Goal: Task Accomplishment & Management: Manage account settings

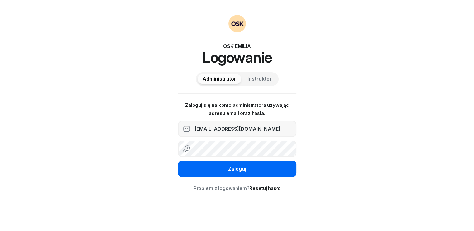
click at [240, 170] on div "Zaloguj" at bounding box center [237, 169] width 18 height 8
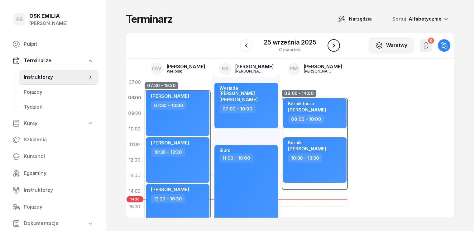
click at [333, 45] on icon "button" at bounding box center [333, 45] width 7 height 7
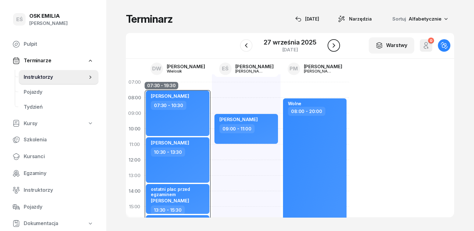
click at [333, 45] on icon "button" at bounding box center [333, 45] width 7 height 7
click at [333, 45] on icon "button" at bounding box center [331, 45] width 7 height 7
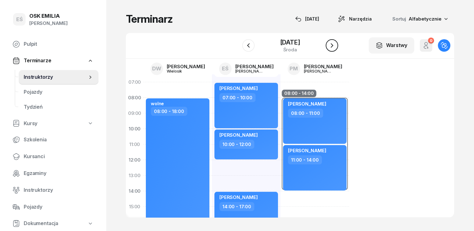
click at [333, 45] on icon "button" at bounding box center [331, 45] width 7 height 7
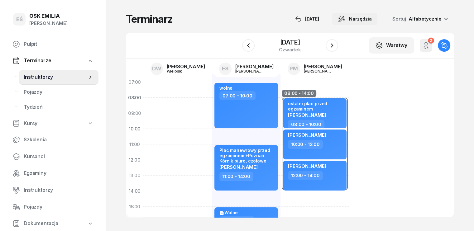
click at [370, 21] on span "Narzędzia" at bounding box center [360, 18] width 23 height 7
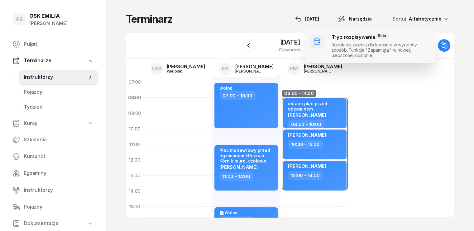
click at [353, 47] on span at bounding box center [370, 45] width 131 height 35
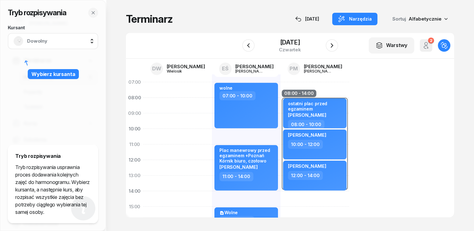
click at [30, 40] on span "Dowolny" at bounding box center [59, 41] width 65 height 8
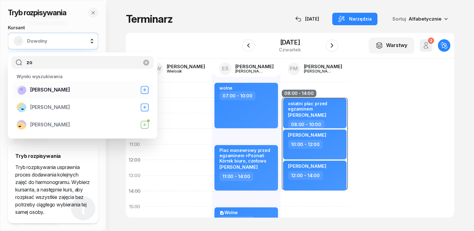
type input "zo"
click at [58, 91] on span "[PERSON_NAME]" at bounding box center [50, 90] width 40 height 8
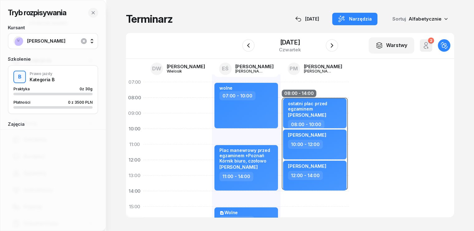
click at [54, 42] on span "[PERSON_NAME]" at bounding box center [59, 41] width 65 height 8
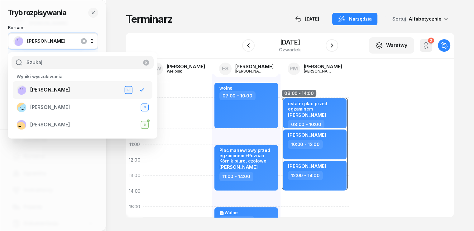
click at [68, 91] on div "Zofiaa Nowak B" at bounding box center [75, 90] width 116 height 10
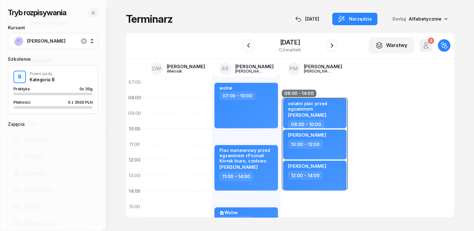
click at [55, 43] on span "[PERSON_NAME]" at bounding box center [59, 41] width 65 height 8
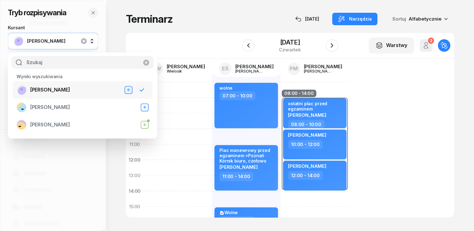
click at [128, 88] on div "B" at bounding box center [128, 89] width 6 height 5
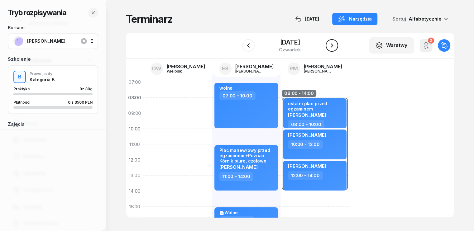
click at [335, 44] on icon "button" at bounding box center [331, 45] width 7 height 7
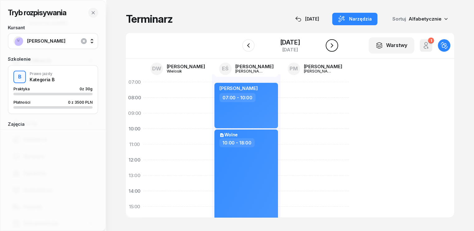
click at [335, 44] on icon "button" at bounding box center [331, 45] width 7 height 7
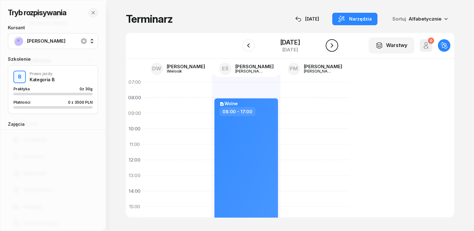
click at [335, 44] on icon "button" at bounding box center [331, 45] width 7 height 7
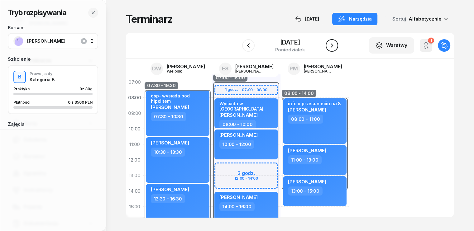
click at [333, 45] on icon "button" at bounding box center [331, 45] width 2 height 4
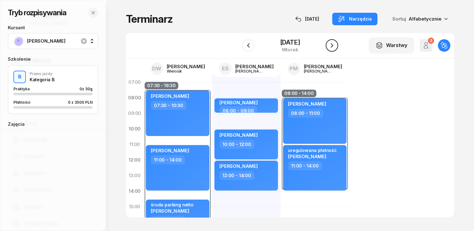
click at [333, 45] on icon "button" at bounding box center [331, 45] width 2 height 4
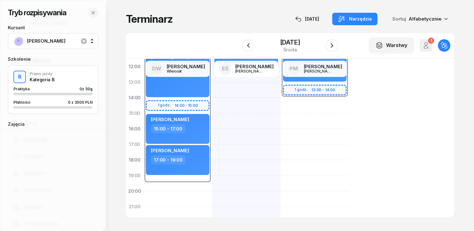
scroll to position [62, 0]
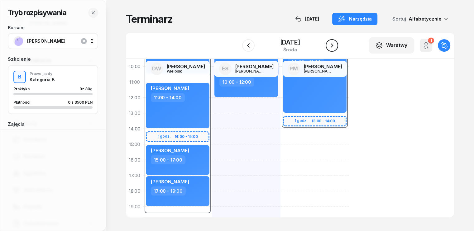
click at [335, 44] on icon "button" at bounding box center [331, 45] width 7 height 7
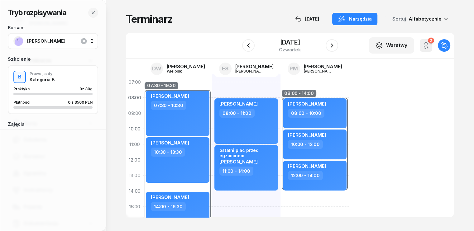
click at [343, 44] on div "W Wybierz DW Daniel Wielosik EŚ Emilia Śniedziewska PM Paweł Michalak 9 paździe…" at bounding box center [290, 46] width 328 height 26
click at [335, 43] on icon "button" at bounding box center [331, 45] width 7 height 7
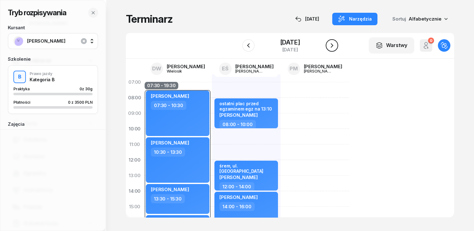
click at [335, 43] on icon "button" at bounding box center [331, 45] width 7 height 7
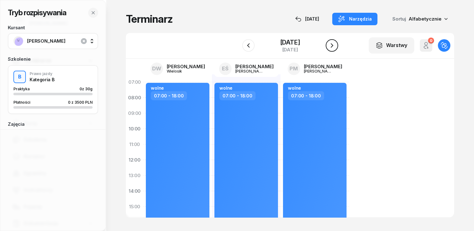
click at [335, 43] on icon "button" at bounding box center [331, 45] width 7 height 7
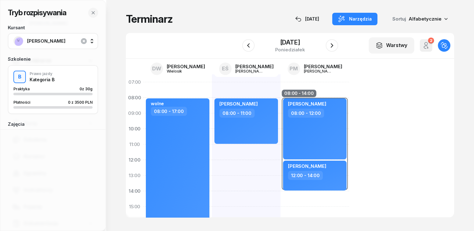
click at [212, 152] on div "IRYNA BIELIK 08:00 - 11:00 kursant odwołał Jan Duszczak 15:00 - 18:00 kursant o…" at bounding box center [246, 214] width 69 height 280
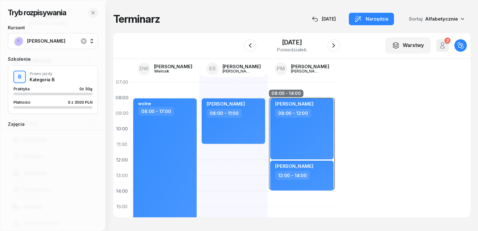
select select "11"
select select "13"
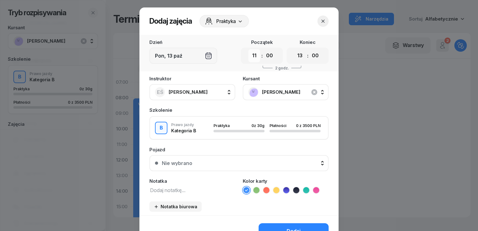
click at [254, 58] on select "00 01 02 03 04 05 06 07 08 09 10 11 12 13 14 15 16 17 18 19 20 21 22 23" at bounding box center [255, 55] width 12 height 13
select select "12"
click at [249, 49] on select "00 01 02 03 04 05 06 07 08 09 10 11 12 13 14 15 16 17 18 19 20 21 22 23" at bounding box center [255, 55] width 12 height 13
click at [297, 53] on select "00 01 02 03 04 05 06 07 08 09 10 11 12 13 14 15 16 17 18 19 20 21 22 23" at bounding box center [300, 55] width 12 height 13
select select "14"
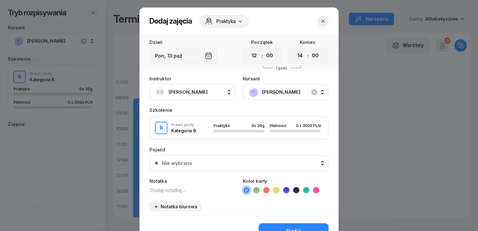
click at [294, 49] on select "00 01 02 03 04 05 06 07 08 09 10 11 12 13 14 15 16 17 18 19 20 21 22 23" at bounding box center [300, 55] width 12 height 13
click at [252, 55] on select "00 01 02 03 04 05 06 07 08 09 10 11 12 13 14 15 16 17 18 19 20 21 22 23" at bounding box center [255, 55] width 12 height 13
select select "11"
click at [249, 49] on select "00 01 02 03 04 05 06 07 08 09 10 11 12 13 14 15 16 17 18 19 20 21 22 23" at bounding box center [255, 55] width 12 height 13
click at [298, 55] on select "00 01 02 03 04 05 06 07 08 09 10 11 12 13 14 15 16 17 18 19 20 21 22 23" at bounding box center [300, 55] width 12 height 13
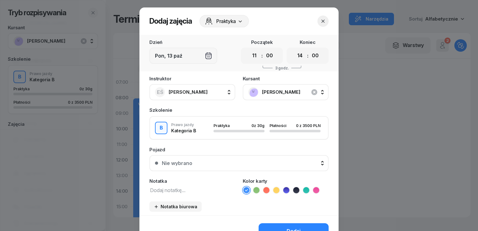
select select "13"
click at [294, 49] on select "00 01 02 03 04 05 06 07 08 09 10 11 12 13 14 15 16 17 18 19 20 21 22 23" at bounding box center [300, 55] width 12 height 13
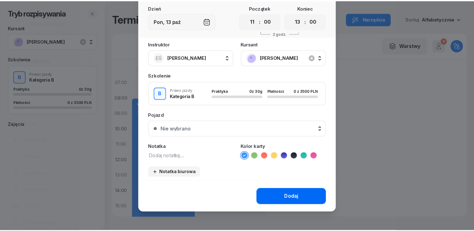
scroll to position [35, 0]
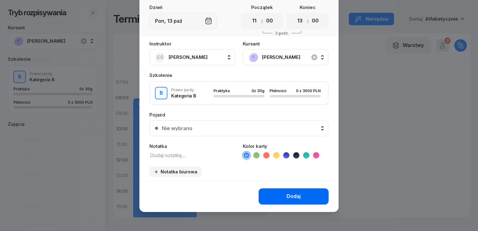
click at [298, 197] on div "Dodaj" at bounding box center [294, 196] width 14 height 8
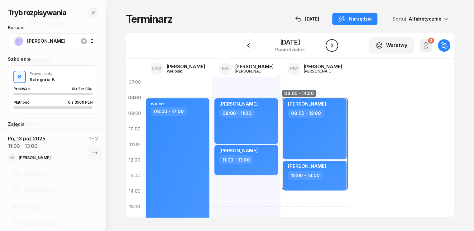
click at [335, 47] on icon "button" at bounding box center [331, 45] width 7 height 7
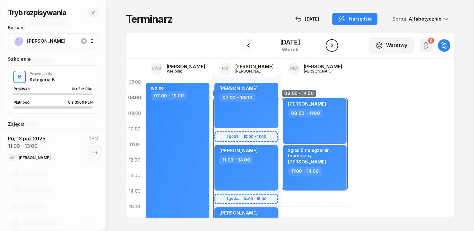
click at [335, 45] on icon "button" at bounding box center [331, 45] width 7 height 7
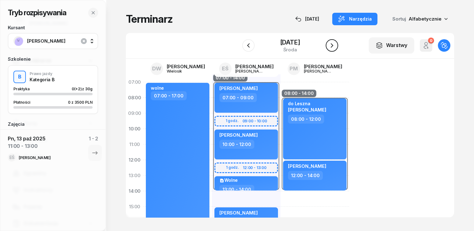
click at [335, 42] on icon "button" at bounding box center [331, 45] width 7 height 7
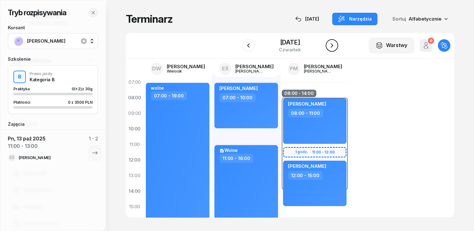
click at [335, 42] on icon "button" at bounding box center [331, 45] width 7 height 7
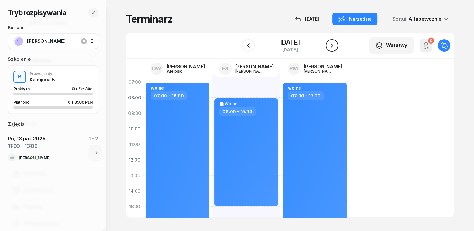
click at [335, 42] on icon "button" at bounding box center [331, 45] width 7 height 7
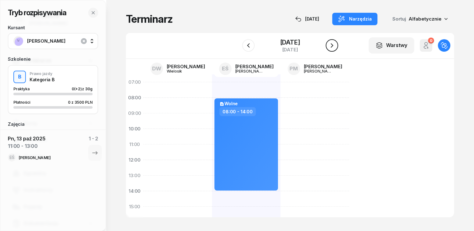
click at [335, 42] on icon "button" at bounding box center [331, 45] width 7 height 7
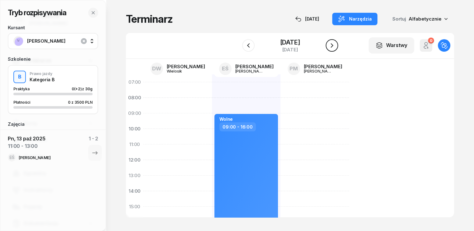
click at [335, 42] on icon "button" at bounding box center [331, 45] width 7 height 7
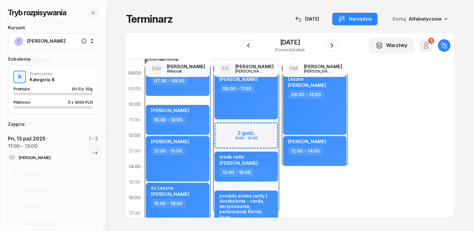
scroll to position [62, 0]
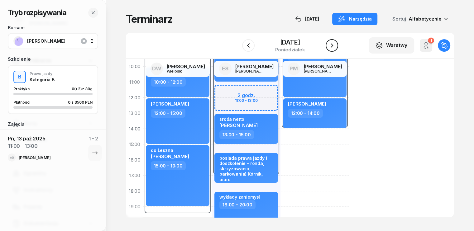
click at [335, 46] on icon "button" at bounding box center [331, 45] width 7 height 7
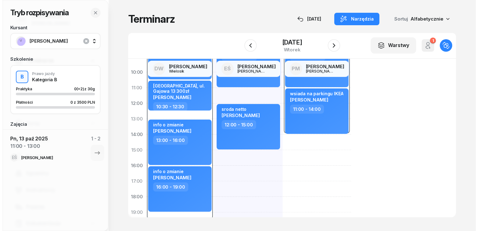
scroll to position [62, 0]
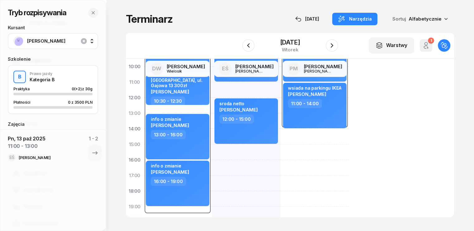
click at [212, 150] on div "IRYNA BIELIK 08:00 - 11:00 sroda netto Gabriela Czajkowska 12:00 - 15:00" at bounding box center [246, 152] width 69 height 280
select select "15"
select select "17"
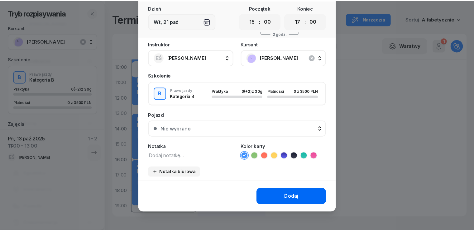
scroll to position [35, 0]
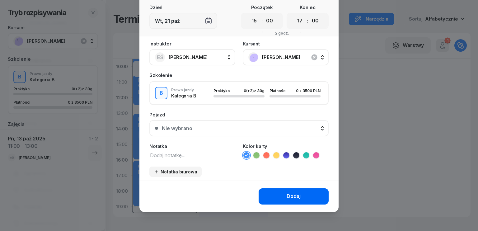
click at [301, 189] on button "Dodaj" at bounding box center [294, 196] width 70 height 16
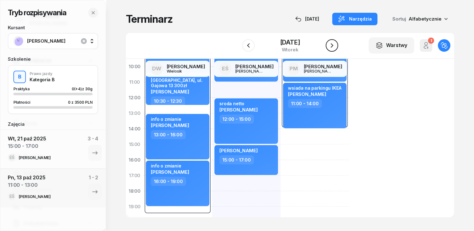
click at [335, 46] on icon "button" at bounding box center [331, 45] width 7 height 7
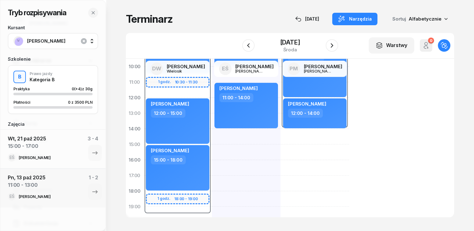
scroll to position [31, 0]
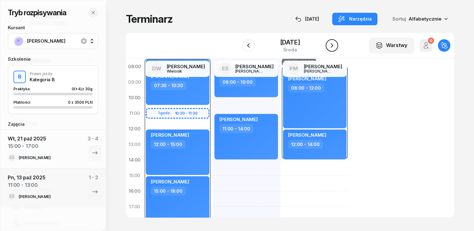
click at [335, 43] on icon "button" at bounding box center [331, 45] width 7 height 7
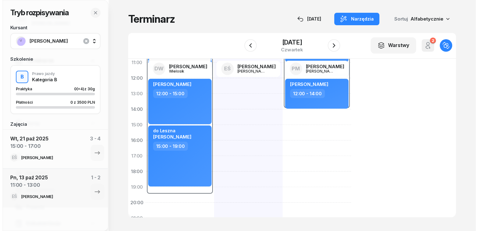
scroll to position [93, 0]
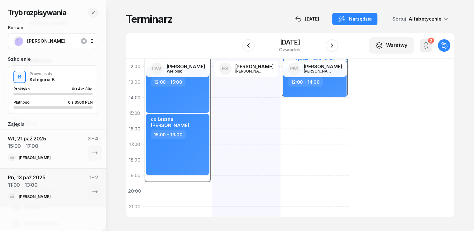
click at [151, 195] on div "07:30 - 19:30 2 godz. 09:30 - 11:30 Sahra Thomes 07:30 - 09:30 Jan Rzepka 12:00…" at bounding box center [177, 121] width 69 height 280
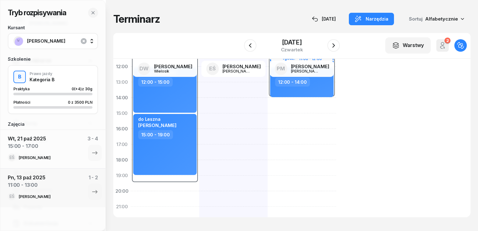
select select "20"
select select "22"
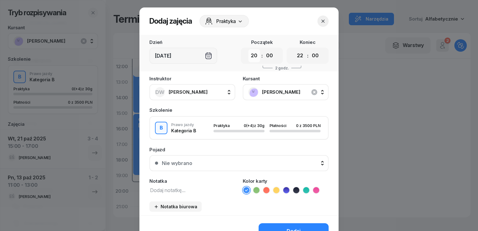
click at [254, 57] on select "00 01 02 03 04 05 06 07 08 09 10 11 12 13 14 15 16 17 18 19 20 21 22 23" at bounding box center [255, 55] width 12 height 13
select select "10"
click at [249, 49] on select "00 01 02 03 04 05 06 07 08 09 10 11 12 13 14 15 16 17 18 19 20 21 22 23" at bounding box center [255, 55] width 12 height 13
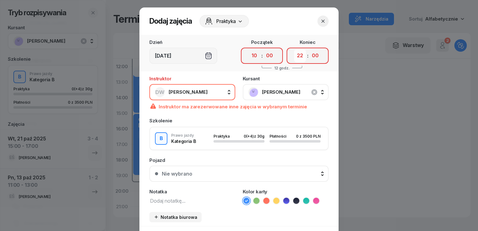
drag, startPoint x: 296, startPoint y: 54, endPoint x: 298, endPoint y: 57, distance: 4.1
click at [296, 54] on select "00 01 02 03 04 05 06 07 08 09 10 11 12 13 14 15 16 17 18 19 20 21 22 23" at bounding box center [300, 55] width 12 height 13
select select "12"
click at [294, 49] on select "00 01 02 03 04 05 06 07 08 09 10 11 12 13 14 15 16 17 18 19 20 21 22 23" at bounding box center [300, 55] width 12 height 13
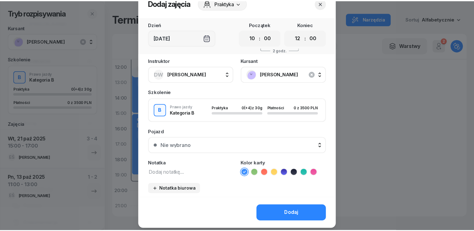
scroll to position [35, 0]
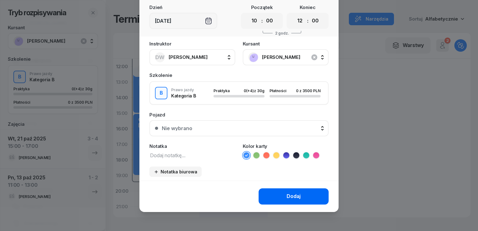
click at [287, 196] on div "Dodaj" at bounding box center [294, 196] width 14 height 8
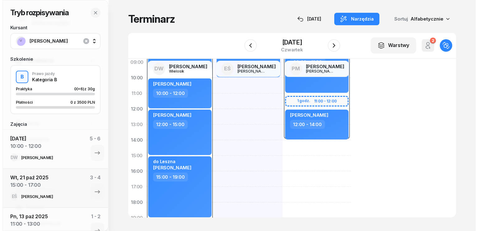
scroll to position [0, 0]
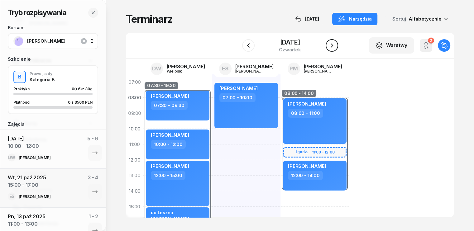
click at [335, 44] on icon "button" at bounding box center [331, 45] width 7 height 7
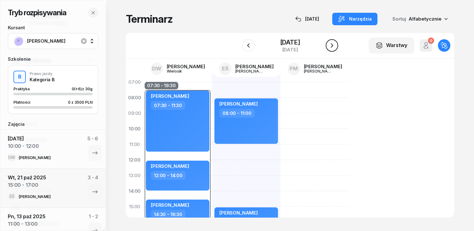
click at [335, 44] on icon "button" at bounding box center [331, 45] width 7 height 7
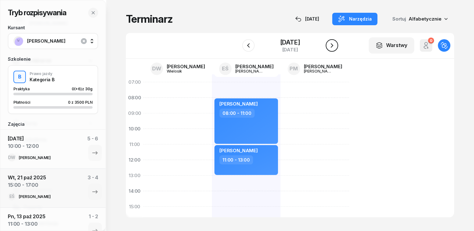
click at [335, 44] on icon "button" at bounding box center [331, 45] width 7 height 7
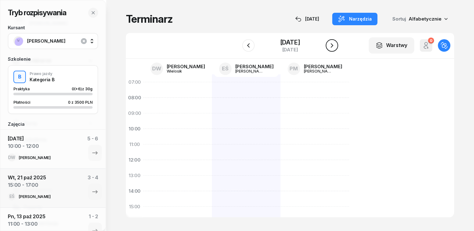
click at [335, 44] on icon "button" at bounding box center [331, 45] width 7 height 7
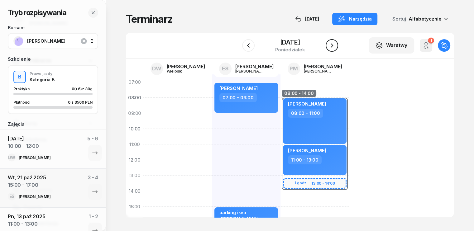
click at [335, 44] on icon "button" at bounding box center [331, 45] width 7 height 7
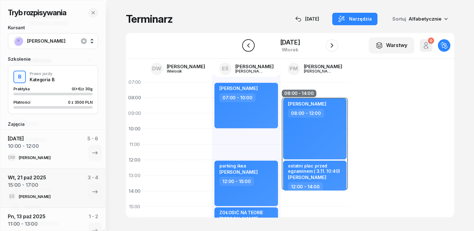
click at [245, 46] on icon "button" at bounding box center [248, 45] width 7 height 7
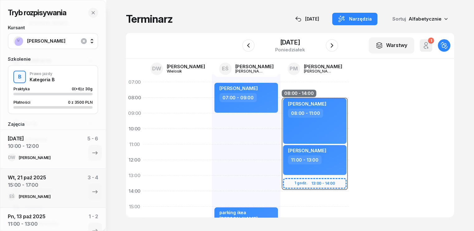
click at [212, 118] on div "Gabriela Czajkowska 07:00 - 09:00 kursant odwołał Marta Kucharska- Błaszczyk 09…" at bounding box center [246, 214] width 69 height 280
select select "09"
select select "11"
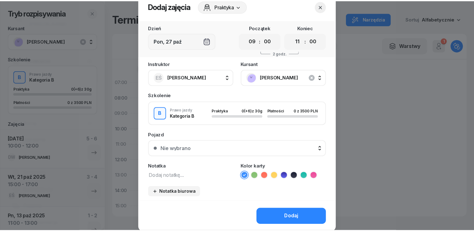
scroll to position [35, 0]
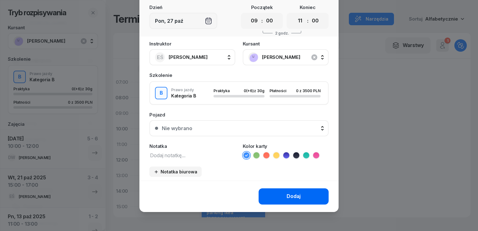
click at [287, 195] on div "Dodaj" at bounding box center [294, 196] width 14 height 8
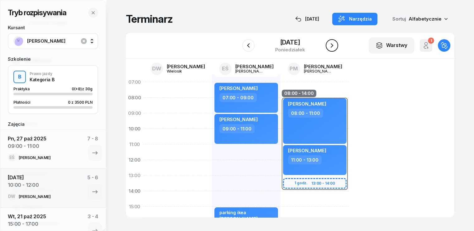
click at [335, 45] on icon "button" at bounding box center [331, 45] width 7 height 7
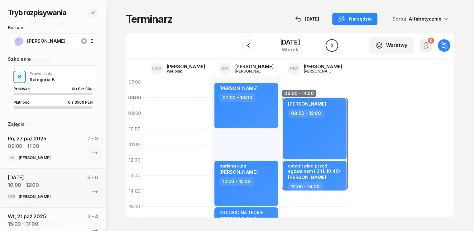
click at [335, 46] on icon "button" at bounding box center [331, 45] width 7 height 7
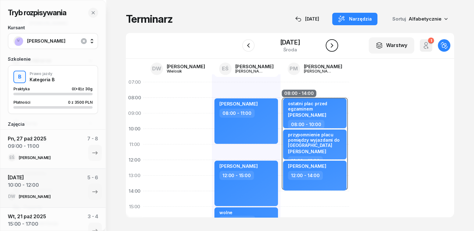
click at [335, 47] on icon "button" at bounding box center [331, 45] width 7 height 7
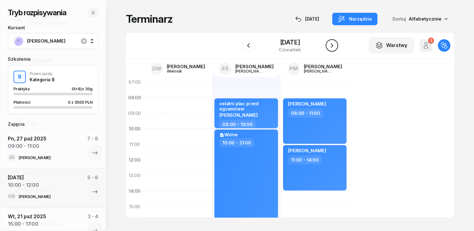
click at [335, 47] on icon "button" at bounding box center [331, 45] width 7 height 7
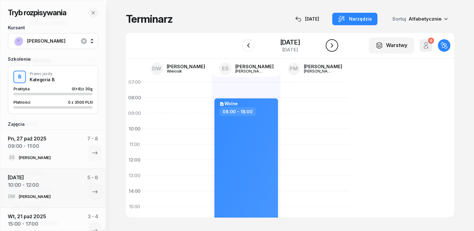
click at [333, 46] on icon "button" at bounding box center [331, 45] width 2 height 4
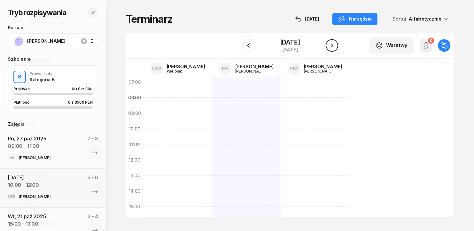
click at [339, 46] on div "W Wybierz DW Daniel Wielosik EŚ Emilia Śniedziewska PM Paweł Michalak 1 listopa…" at bounding box center [290, 46] width 328 height 26
click at [333, 44] on icon "button" at bounding box center [331, 45] width 7 height 7
click at [333, 45] on icon "button" at bounding box center [331, 45] width 7 height 7
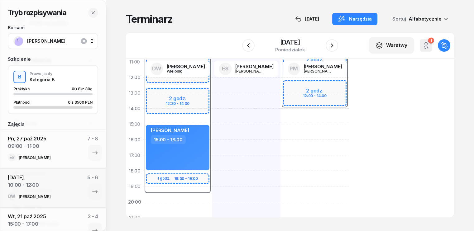
scroll to position [93, 0]
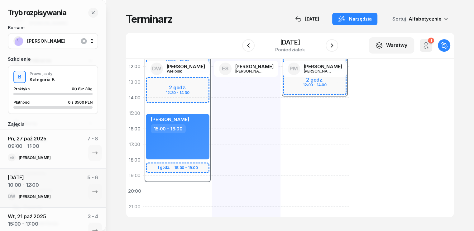
click at [154, 188] on div "07:30 - 19:30 2 godz. 10:30 - 12:30 2 godz. 12:30 - 14:30 1 godz. 18:00 - 19:00…" at bounding box center [177, 121] width 69 height 280
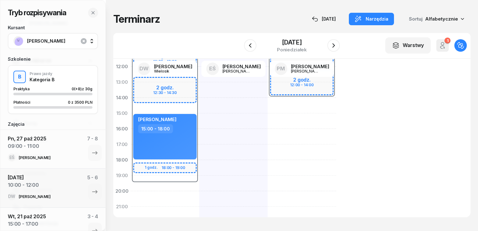
select select "19"
select select "21"
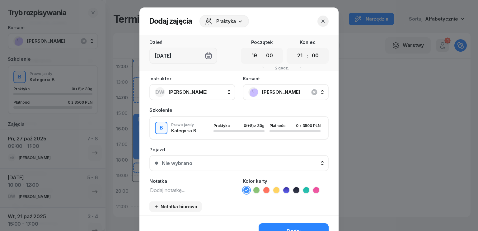
click at [326, 21] on button "button" at bounding box center [323, 21] width 11 height 11
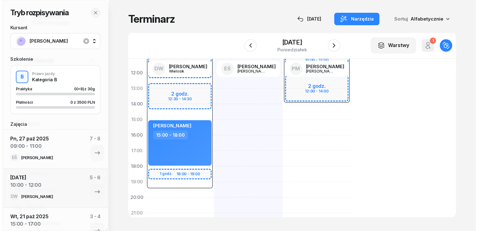
scroll to position [125, 0]
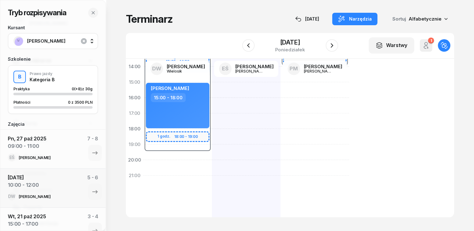
click at [143, 160] on div "07:30 - 19:30 2 godz. 10:30 - 12:30 2 godz. 12:30 - 14:30 1 godz. 18:00 - 19:00…" at bounding box center [177, 90] width 69 height 280
select select "20"
select select "22"
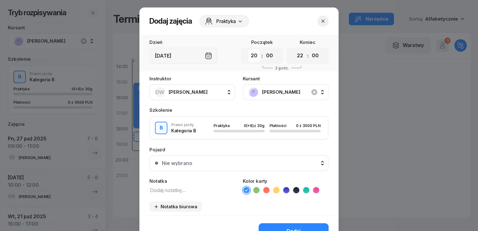
click at [253, 54] on select "00 01 02 03 04 05 06 07 08 09 10 11 12 13 14 15 16 17 18 19 20 21 22 23" at bounding box center [255, 55] width 12 height 13
select select "11"
click at [249, 49] on select "00 01 02 03 04 05 06 07 08 09 10 11 12 13 14 15 16 17 18 19 20 21 22 23" at bounding box center [255, 55] width 12 height 13
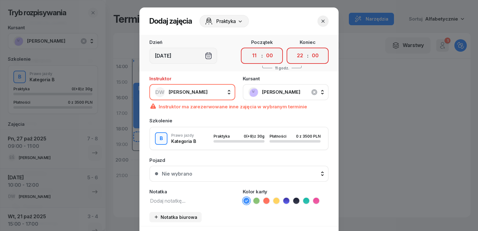
drag, startPoint x: 297, startPoint y: 55, endPoint x: 289, endPoint y: 80, distance: 27.2
click at [297, 55] on select "00 01 02 03 04 05 06 07 08 09 10 11 12 13 14 15 16 17 18 19 20 21 22 23" at bounding box center [300, 55] width 12 height 13
select select "14"
click at [294, 49] on select "00 01 02 03 04 05 06 07 08 09 10 11 12 13 14 15 16 17 18 19 20 21 22 23" at bounding box center [300, 55] width 12 height 13
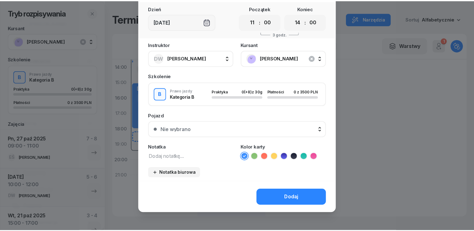
scroll to position [35, 0]
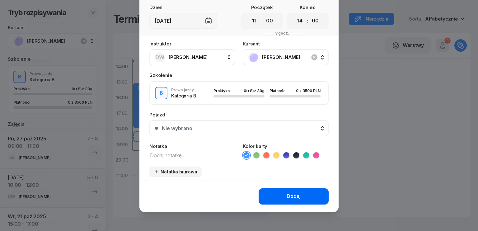
click at [299, 198] on button "Dodaj" at bounding box center [294, 196] width 70 height 16
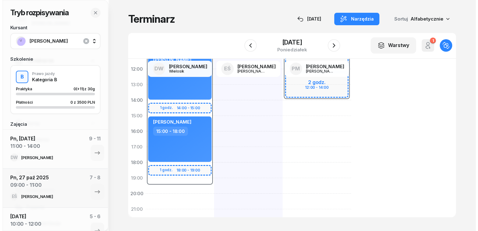
scroll to position [0, 0]
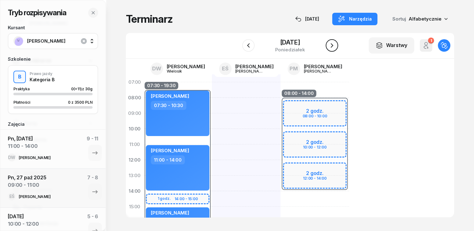
click at [329, 44] on icon "button" at bounding box center [331, 45] width 7 height 7
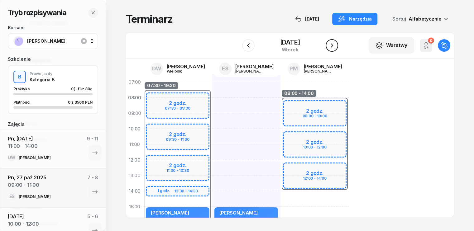
click at [332, 45] on icon "button" at bounding box center [331, 45] width 2 height 4
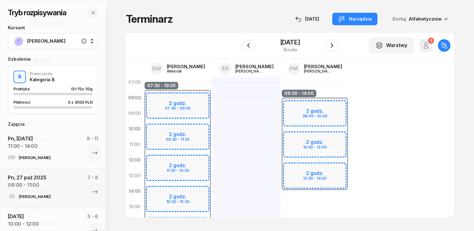
click at [180, 84] on div "07:30 - 19:30 2 godz. 07:30 - 09:30 2 godz. 09:30 - 11:30 2 godz. 11:30 - 13:30…" at bounding box center [177, 214] width 69 height 280
select select "07"
select select "09"
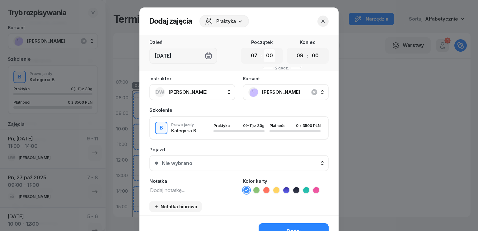
click at [264, 56] on select "00 05 10 15 20 25 30 35 40 45 50 55" at bounding box center [270, 55] width 12 height 13
select select "30"
click at [264, 49] on select "00 05 10 15 20 25 30 35 40 45 50 55" at bounding box center [270, 55] width 12 height 13
click at [299, 56] on select "00 01 02 03 04 05 06 07 08 09 10 11 12 13 14 15 16 17 18 19 20 21 22 23" at bounding box center [300, 55] width 12 height 13
select select "10"
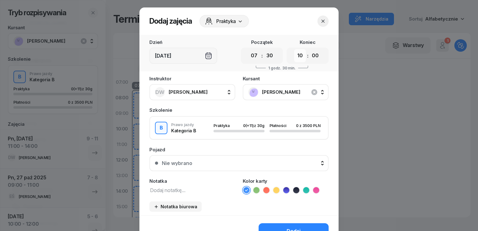
click at [294, 49] on select "00 01 02 03 04 05 06 07 08 09 10 11 12 13 14 15 16 17 18 19 20 21 22 23" at bounding box center [300, 55] width 12 height 13
drag, startPoint x: 312, startPoint y: 52, endPoint x: 315, endPoint y: 59, distance: 7.2
click at [312, 52] on select "00 05 10 15 20 25 30 35 40 45 50 55" at bounding box center [316, 55] width 12 height 13
select select "30"
click at [310, 49] on select "00 05 10 15 20 25 30 35 40 45 50 55" at bounding box center [316, 55] width 12 height 13
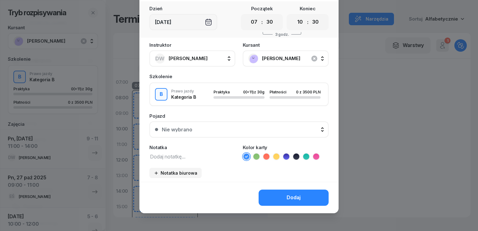
scroll to position [35, 0]
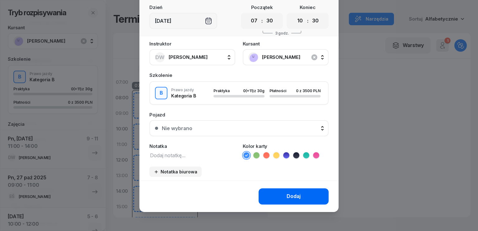
click at [290, 196] on div "Dodaj" at bounding box center [294, 196] width 14 height 8
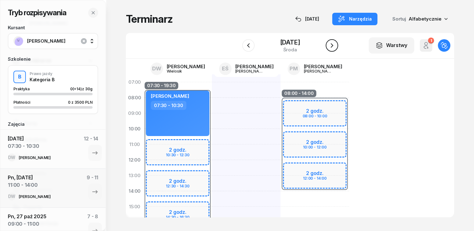
click at [333, 44] on icon "button" at bounding box center [331, 45] width 7 height 7
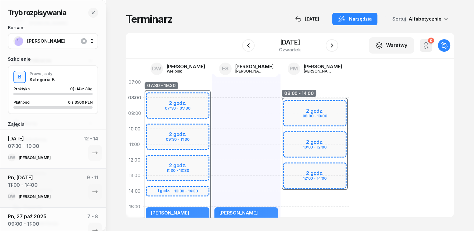
click at [212, 98] on div "Karolina Pietrusiewicz 15:00 - 17:00" at bounding box center [246, 214] width 69 height 280
select select "08"
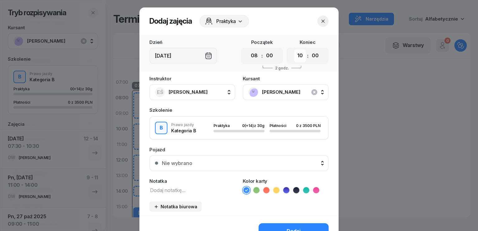
click at [297, 55] on select "00 01 02 03 04 05 06 07 08 09 10 11 12 13 14 15 16 17 18 19 20 21 22 23" at bounding box center [300, 55] width 12 height 13
select select "07"
click at [294, 49] on select "00 01 02 03 04 05 06 07 08 09 10 11 12 13 14 15 16 17 18 19 20 21 22 23" at bounding box center [300, 55] width 12 height 13
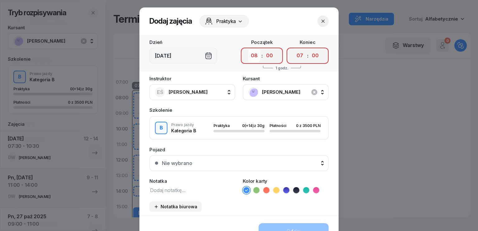
drag, startPoint x: 253, startPoint y: 58, endPoint x: 253, endPoint y: 62, distance: 3.4
click at [253, 58] on select "00 01 02 03 04 05 06 07 08 09 10 11 12 13 14 15 16 17 18 19 20 21 22 23" at bounding box center [255, 55] width 12 height 13
select select "07"
click at [249, 49] on select "00 01 02 03 04 05 06 07 08 09 10 11 12 13 14 15 16 17 18 19 20 21 22 23" at bounding box center [255, 55] width 12 height 13
drag, startPoint x: 297, startPoint y: 54, endPoint x: 297, endPoint y: 60, distance: 6.9
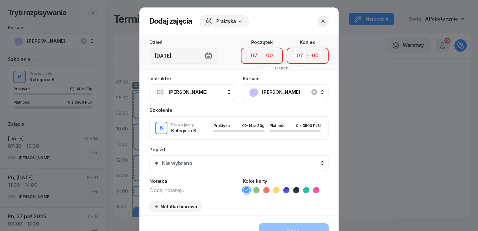
click at [297, 54] on select "00 01 02 03 04 05 06 07 08 09 10 11 12 13 14 15 16 17 18 19 20 21 22 23" at bounding box center [300, 55] width 12 height 13
select select "10"
click at [294, 49] on select "00 01 02 03 04 05 06 07 08 09 10 11 12 13 14 15 16 17 18 19 20 21 22 23" at bounding box center [300, 55] width 12 height 13
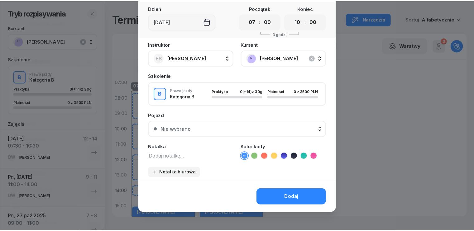
scroll to position [35, 0]
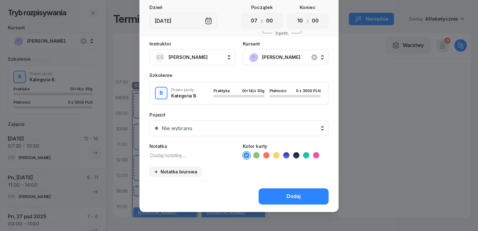
click at [279, 198] on button "Dodaj" at bounding box center [294, 196] width 70 height 16
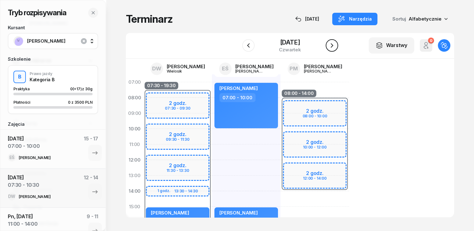
click at [331, 47] on icon "button" at bounding box center [331, 45] width 2 height 4
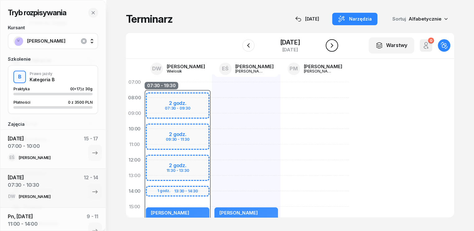
click at [331, 47] on icon "button" at bounding box center [331, 45] width 2 height 4
click at [330, 47] on icon "button" at bounding box center [331, 45] width 2 height 4
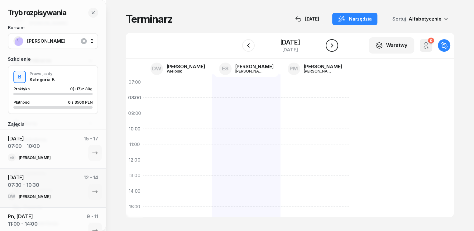
click at [330, 47] on icon "button" at bounding box center [331, 45] width 7 height 7
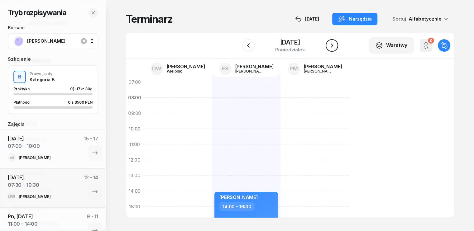
click at [331, 46] on icon "button" at bounding box center [331, 45] width 7 height 7
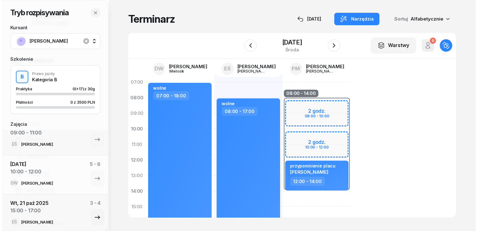
scroll to position [46, 0]
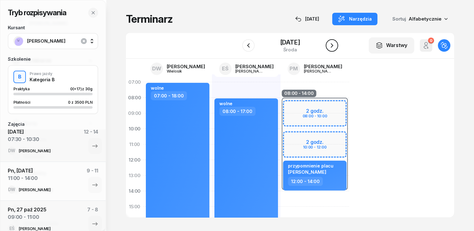
click at [332, 47] on icon "button" at bounding box center [331, 45] width 2 height 4
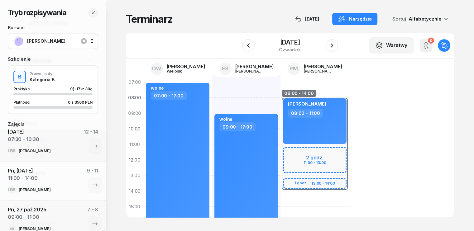
click at [281, 197] on div "08:00 - 14:00 2 godz. 11:00 - 13:00 1 godz. 13:00 - 14:00 Nadiia Kostiuk 08:00 …" at bounding box center [314, 214] width 69 height 280
select select "14"
select select "16"
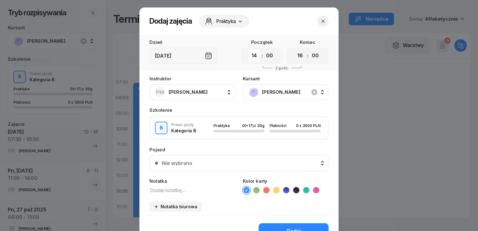
click at [255, 56] on select "00 01 02 03 04 05 06 07 08 09 10 11 12 13 14 15 16 17 18 19 20 21 22 23" at bounding box center [255, 55] width 12 height 13
select select "11"
click at [249, 49] on select "00 01 02 03 04 05 06 07 08 09 10 11 12 13 14 15 16 17 18 19 20 21 22 23" at bounding box center [255, 55] width 12 height 13
click at [300, 58] on select "00 01 02 03 04 05 06 07 08 09 10 11 12 13 14 15 16 17 18 19 20 21 22 23" at bounding box center [300, 55] width 12 height 13
select select "14"
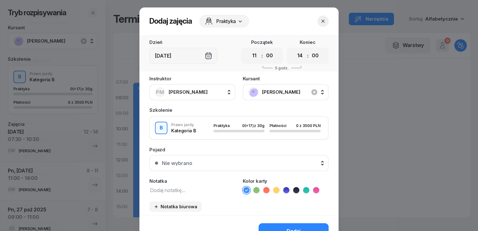
click at [294, 49] on select "00 01 02 03 04 05 06 07 08 09 10 11 12 13 14 15 16 17 18 19 20 21 22 23" at bounding box center [300, 55] width 12 height 13
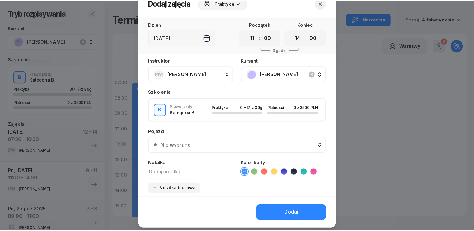
scroll to position [35, 0]
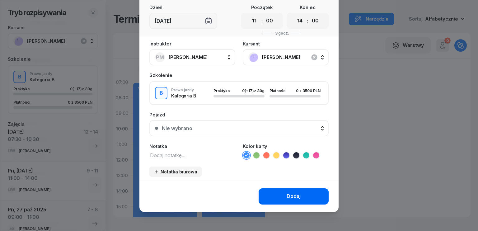
click at [292, 194] on div "Dodaj" at bounding box center [294, 196] width 14 height 8
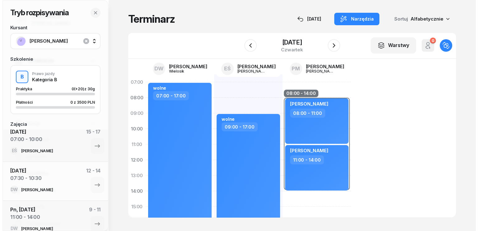
scroll to position [85, 0]
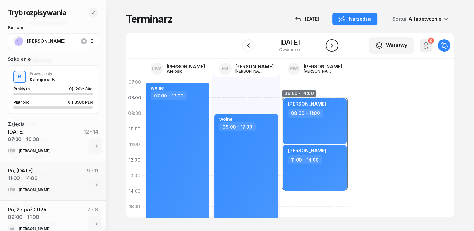
click at [336, 44] on button "button" at bounding box center [331, 45] width 12 height 12
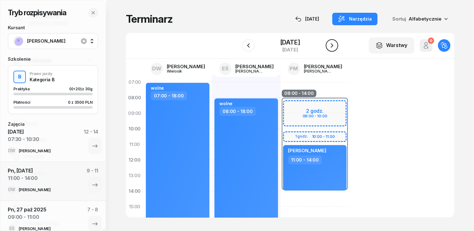
click at [335, 44] on icon "button" at bounding box center [331, 45] width 7 height 7
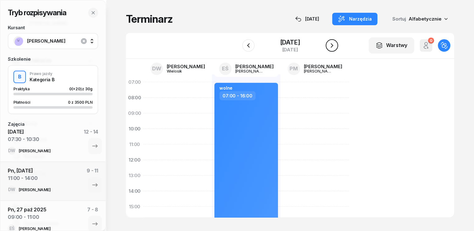
click at [335, 44] on icon "button" at bounding box center [331, 45] width 7 height 7
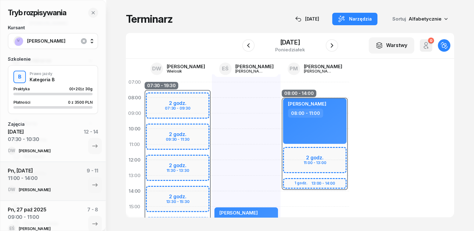
click at [182, 84] on div "07:30 - 19:30 2 godz. 07:30 - 09:30 2 godz. 09:30 - 11:30 2 godz. 11:30 - 13:30…" at bounding box center [177, 214] width 69 height 280
select select "07"
select select "09"
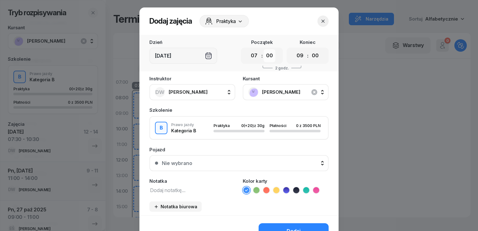
click at [270, 57] on select "00 05 10 15 20 25 30 35 40 45 50 55" at bounding box center [270, 55] width 12 height 13
select select "30"
click at [264, 49] on select "00 05 10 15 20 25 30 35 40 45 50 55" at bounding box center [270, 55] width 12 height 13
click at [291, 55] on div "00 01 02 03 04 05 06 07 08 09 10 11 12 13 14 15 16 17 18 19 20 21 22 23 : 00 05…" at bounding box center [308, 56] width 42 height 16
click at [298, 57] on select "00 01 02 03 04 05 06 07 08 09 10 11 12 13 14 15 16 17 18 19 20 21 22 23" at bounding box center [300, 55] width 12 height 13
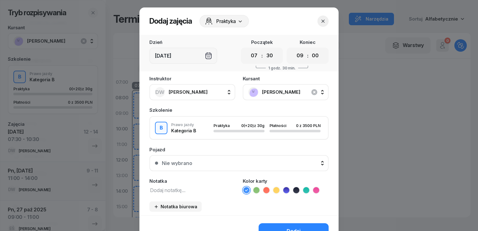
select select "10"
click at [294, 49] on select "00 01 02 03 04 05 06 07 08 09 10 11 12 13 14 15 16 17 18 19 20 21 22 23" at bounding box center [300, 55] width 12 height 13
drag, startPoint x: 312, startPoint y: 57, endPoint x: 313, endPoint y: 61, distance: 4.0
click at [312, 57] on select "00 05 10 15 20 25 30 35 40 45 50 55" at bounding box center [316, 55] width 12 height 13
select select "30"
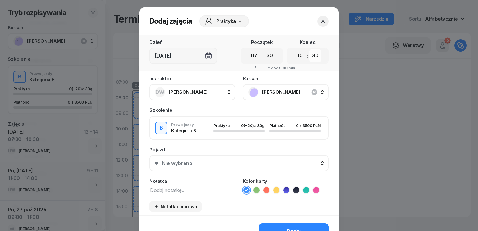
click at [310, 49] on select "00 05 10 15 20 25 30 35 40 45 50 55" at bounding box center [316, 55] width 12 height 13
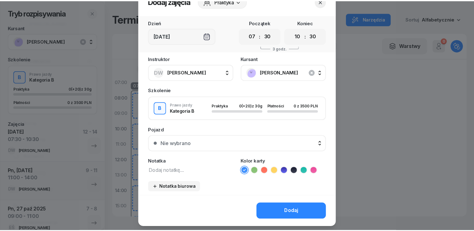
scroll to position [35, 0]
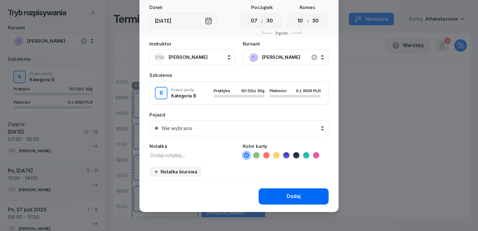
click at [287, 195] on div "Dodaj" at bounding box center [294, 196] width 14 height 8
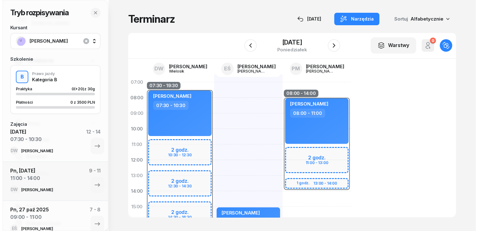
scroll to position [123, 0]
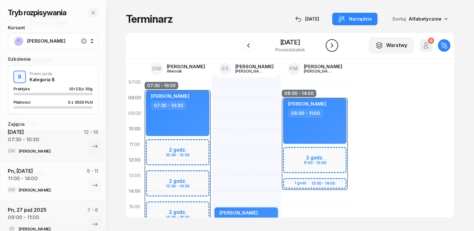
click at [332, 48] on icon "button" at bounding box center [331, 45] width 7 height 7
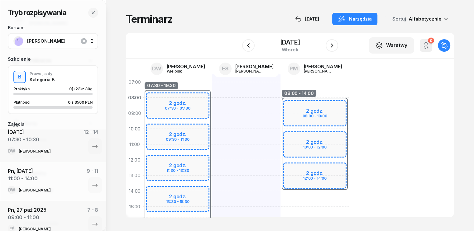
click at [183, 85] on div "07:30 - 19:30 2 godz. 07:30 - 09:30 2 godz. 09:30 - 11:30 2 godz. 11:30 - 13:30…" at bounding box center [177, 214] width 69 height 280
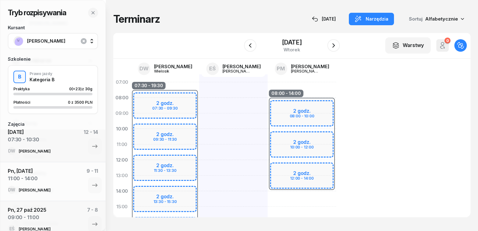
select select "07"
select select "09"
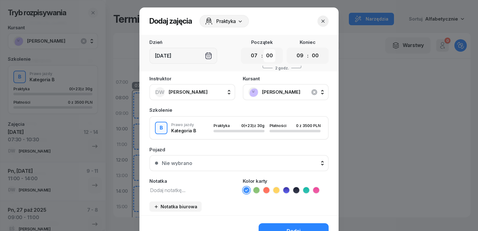
drag, startPoint x: 266, startPoint y: 55, endPoint x: 267, endPoint y: 61, distance: 6.2
click at [266, 55] on select "00 05 10 15 20 25 30 35 40 45 50 55" at bounding box center [270, 55] width 12 height 13
select select "30"
click at [264, 49] on select "00 05 10 15 20 25 30 35 40 45 50 55" at bounding box center [270, 55] width 12 height 13
click at [296, 57] on select "00 01 02 03 04 05 06 07 08 09 10 11 12 13 14 15 16 17 18 19 20 21 22 23" at bounding box center [300, 55] width 12 height 13
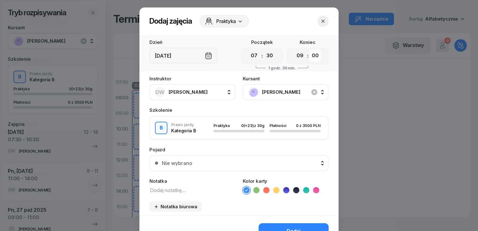
click at [311, 56] on select "00 05 10 15 20 25 30 35 40 45 50 55" at bounding box center [316, 55] width 12 height 13
select select "30"
click at [310, 49] on select "00 05 10 15 20 25 30 35 40 45 50 55" at bounding box center [316, 55] width 12 height 13
click at [176, 190] on textarea at bounding box center [193, 190] width 86 height 8
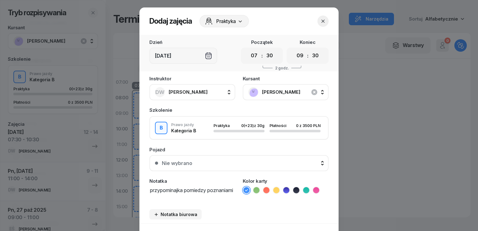
type textarea "przypominajka pomiedzy poznaniami"
click at [207, 91] on button "DW Daniel Wielosik" at bounding box center [193, 92] width 86 height 16
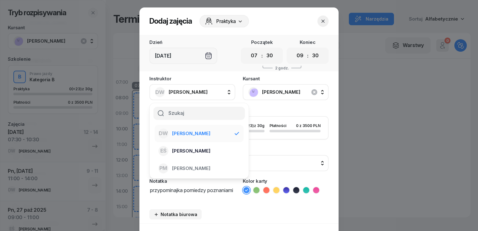
click at [206, 150] on span "[PERSON_NAME]" at bounding box center [191, 151] width 38 height 8
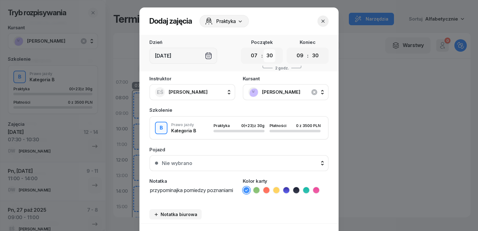
click at [272, 55] on select "00 05 10 15 20 25 30 35 40 45 50 55" at bounding box center [270, 55] width 12 height 13
select select "00"
click at [264, 49] on select "00 05 10 15 20 25 30 35 40 45 50 55" at bounding box center [270, 55] width 12 height 13
click at [317, 57] on select "00 05 10 15 20 25 30 35 40 45 50 55" at bounding box center [316, 55] width 12 height 13
select select "00"
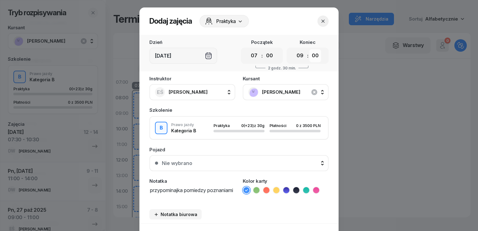
click at [310, 49] on select "00 05 10 15 20 25 30 35 40 45 50 55" at bounding box center [316, 55] width 12 height 13
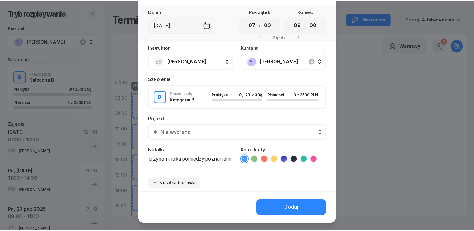
scroll to position [43, 0]
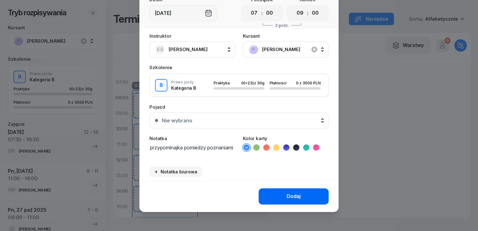
click at [298, 195] on div "Dodaj" at bounding box center [294, 196] width 14 height 8
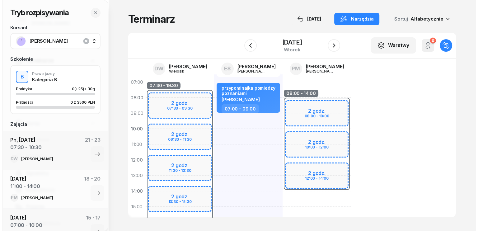
scroll to position [0, 0]
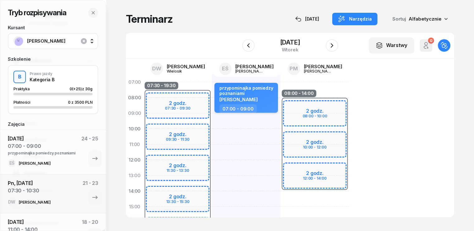
click at [246, 101] on div "[PERSON_NAME]" at bounding box center [246, 99] width 55 height 5
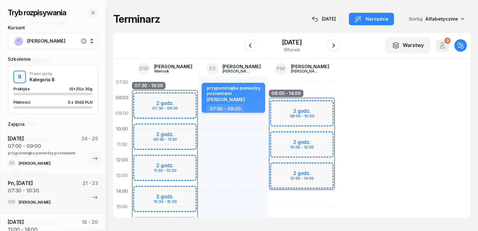
select select "07"
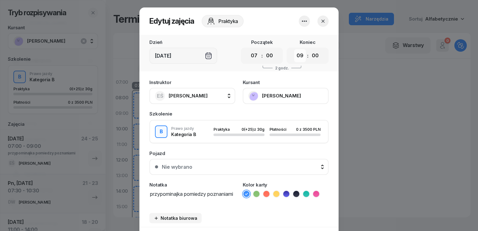
click at [298, 56] on select "00 01 02 03 04 05 06 07 08 09 10 11 12 13 14 15 16 17 18 19 20 21 22 23" at bounding box center [300, 55] width 12 height 13
select select "10"
click at [294, 49] on select "00 01 02 03 04 05 06 07 08 09 10 11 12 13 14 15 16 17 18 19 20 21 22 23" at bounding box center [300, 55] width 12 height 13
drag, startPoint x: 179, startPoint y: 199, endPoint x: 170, endPoint y: 196, distance: 9.8
click at [170, 196] on div "Instruktor EŚ Emilia Śniedziewska DW Daniel Wielosik EŚ Emilia Śniedziewska PM …" at bounding box center [239, 151] width 199 height 151
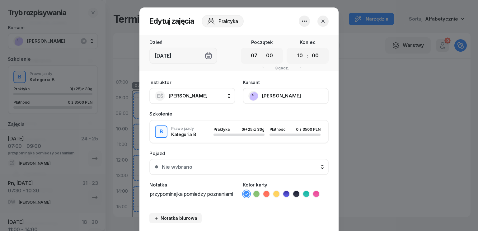
drag, startPoint x: 179, startPoint y: 203, endPoint x: 141, endPoint y: 180, distance: 44.4
click at [140, 183] on div "Instruktor EŚ Emilia Śniedziewska DW Daniel Wielosik EŚ Emilia Śniedziewska PM …" at bounding box center [239, 151] width 199 height 151
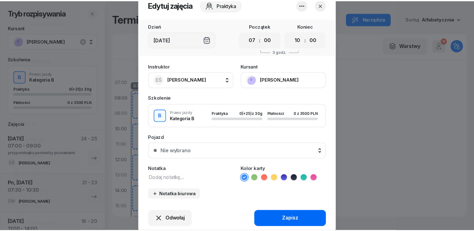
scroll to position [39, 0]
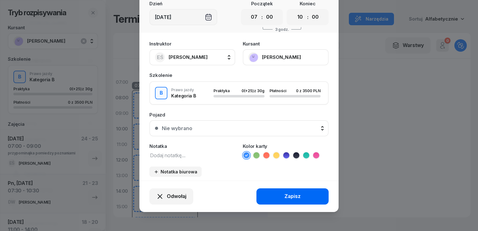
click at [285, 198] on div "Zapisz" at bounding box center [293, 196] width 16 height 8
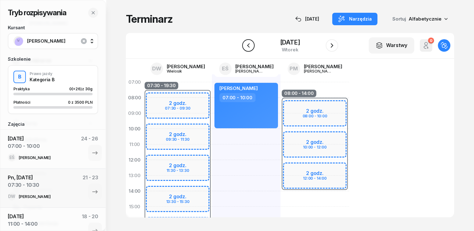
click at [246, 42] on icon "button" at bounding box center [248, 45] width 7 height 7
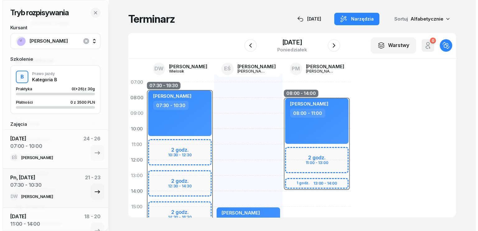
scroll to position [62, 0]
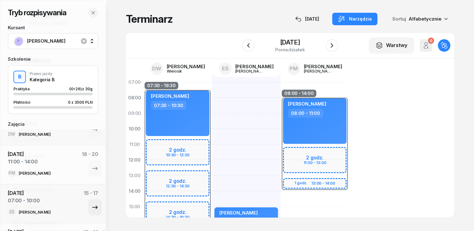
click at [92, 207] on icon "button" at bounding box center [94, 207] width 5 height 3
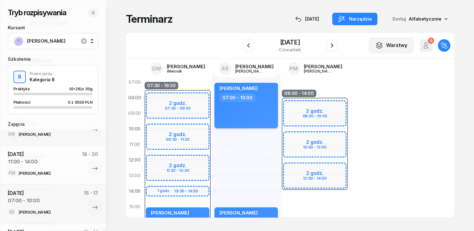
click at [227, 116] on div "[PERSON_NAME] 07:00 - 10:00" at bounding box center [246, 105] width 64 height 45
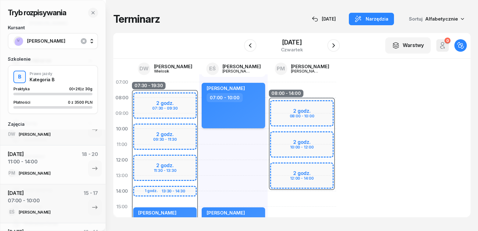
select select "07"
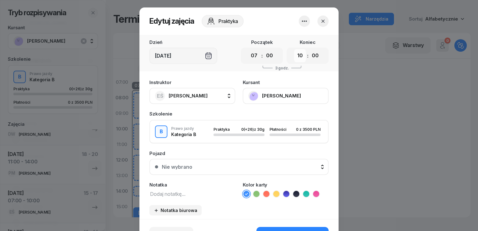
click at [298, 55] on select "00 01 02 03 04 05 06 07 08 09 10 11 12 13 14 15 16 17 18 19 20 21 22 23" at bounding box center [300, 55] width 12 height 13
select select "09"
click at [294, 49] on select "00 01 02 03 04 05 06 07 08 09 10 11 12 13 14 15 16 17 18 19 20 21 22 23" at bounding box center [300, 55] width 12 height 13
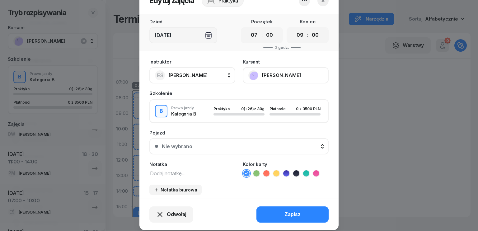
scroll to position [39, 0]
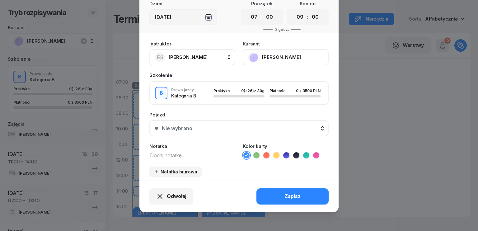
click at [209, 158] on textarea at bounding box center [193, 155] width 86 height 8
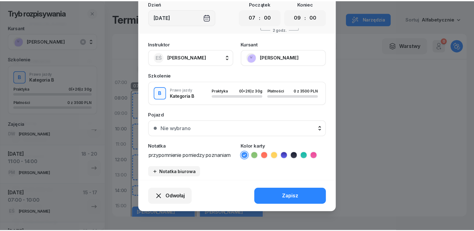
scroll to position [0, 0]
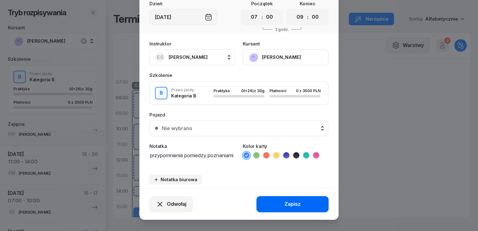
type textarea "przypomnienie pomiedzy poznaniami"
click at [290, 202] on div "Zapisz" at bounding box center [293, 204] width 16 height 8
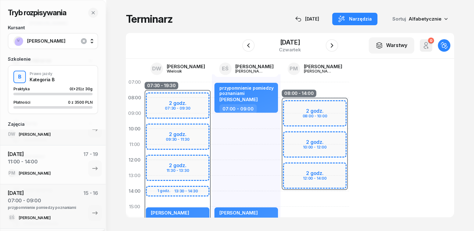
click at [60, 42] on span "[PERSON_NAME]" at bounding box center [59, 41] width 65 height 8
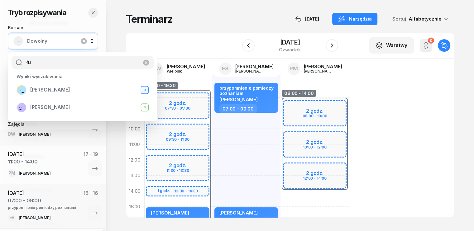
type input "łu"
click at [93, 11] on icon "button" at bounding box center [93, 12] width 5 height 5
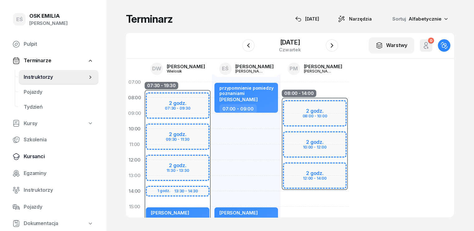
click at [36, 154] on span "Kursanci" at bounding box center [59, 157] width 70 height 8
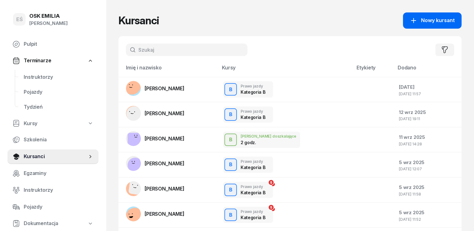
click at [445, 24] on span "Nowy kursant" at bounding box center [438, 21] width 34 height 8
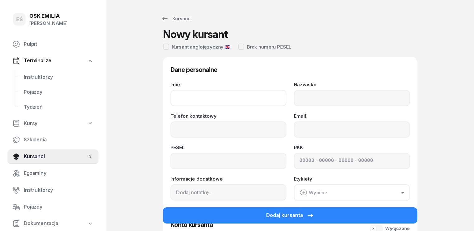
click at [195, 96] on input "Imię" at bounding box center [228, 98] width 116 height 16
type input "Weronika"
click at [324, 99] on input "Nazwisko" at bounding box center [352, 98] width 116 height 16
type input "Łuczak"
click at [243, 132] on input "Telefon kontaktowy" at bounding box center [228, 129] width 116 height 16
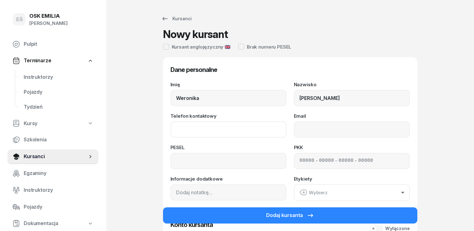
click at [243, 132] on input "Telefon kontaktowy" at bounding box center [228, 129] width 116 height 16
drag, startPoint x: 223, startPoint y: 128, endPoint x: 111, endPoint y: 135, distance: 112.4
click at [111, 135] on div "Kursanci Nowy kursant Kursant anglojęzyczny 🇬🇧 Brak numeru PESEL Dane personaln…" at bounding box center [290, 150] width 368 height 300
click at [182, 130] on input "Telefon kontaktowy" at bounding box center [228, 129] width 116 height 16
click at [184, 128] on input "Telefon kontaktowy" at bounding box center [228, 129] width 116 height 16
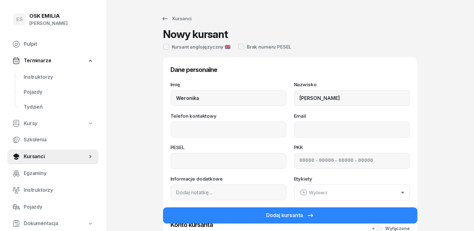
click at [170, 152] on div "PESEL" at bounding box center [228, 157] width 116 height 24
click at [179, 133] on input "Telefon kontaktowy" at bounding box center [228, 129] width 116 height 16
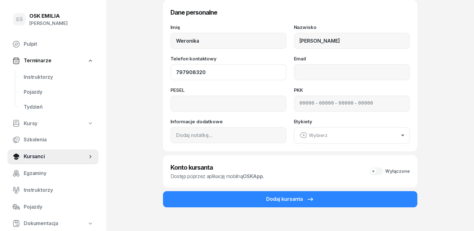
scroll to position [62, 0]
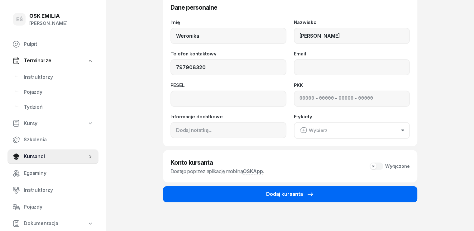
type input "797 908 320"
click at [223, 190] on button "Dodaj kursanta" at bounding box center [290, 194] width 254 height 16
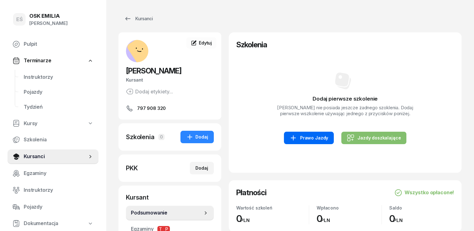
click at [312, 137] on div "Prawo Jazdy" at bounding box center [308, 137] width 39 height 7
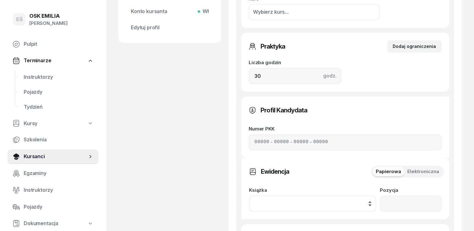
scroll to position [249, 0]
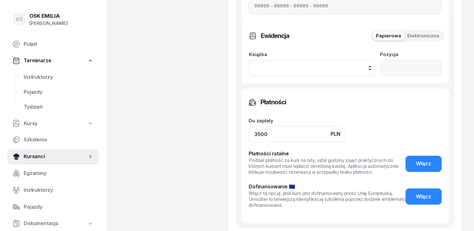
scroll to position [374, 0]
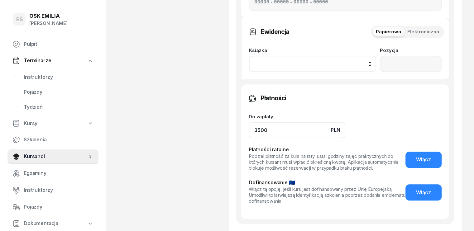
type input "3500"
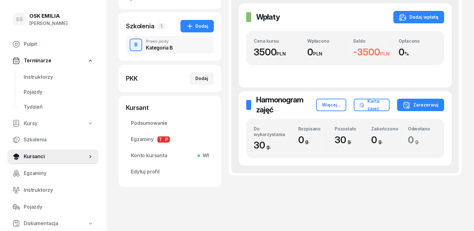
scroll to position [111, 0]
click at [135, 156] on span "Konto kursanta Wł" at bounding box center [170, 156] width 78 height 8
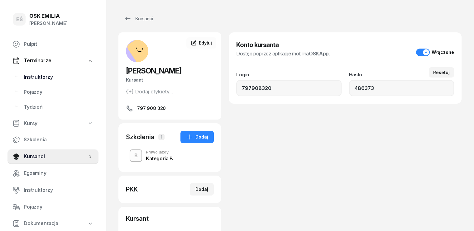
click at [45, 77] on span "Instruktorzy" at bounding box center [59, 77] width 70 height 8
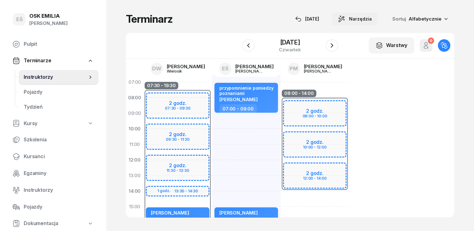
click at [372, 20] on span "Narzędzia" at bounding box center [360, 18] width 23 height 7
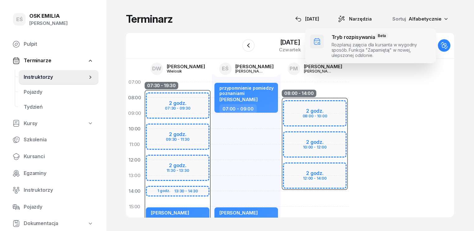
click at [361, 42] on span at bounding box center [370, 45] width 131 height 35
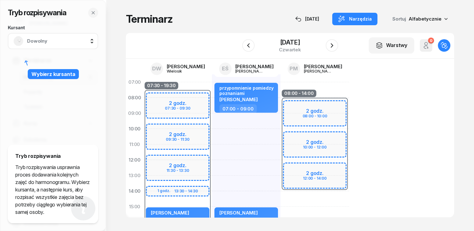
click at [55, 42] on span "Dowolny" at bounding box center [59, 41] width 65 height 8
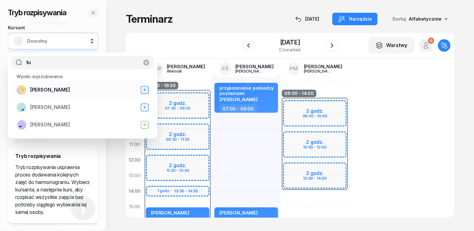
type input "łu"
click at [58, 91] on span "[PERSON_NAME]" at bounding box center [50, 90] width 40 height 8
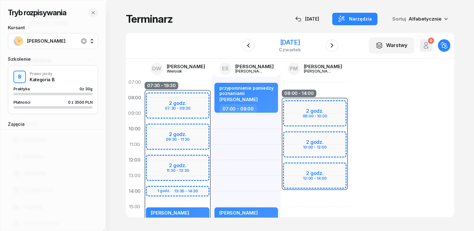
click at [285, 41] on div "[DATE]" at bounding box center [290, 42] width 22 height 6
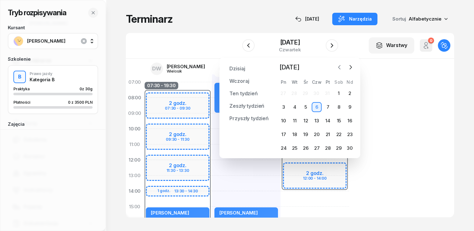
click at [338, 69] on icon "button" at bounding box center [339, 67] width 6 height 6
click at [286, 135] on div "20" at bounding box center [283, 135] width 10 height 10
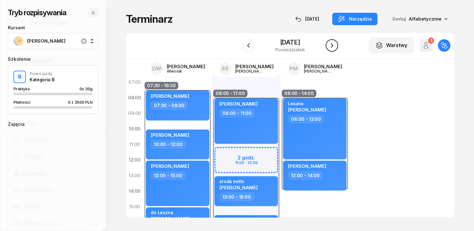
click at [337, 41] on button "button" at bounding box center [331, 45] width 12 height 12
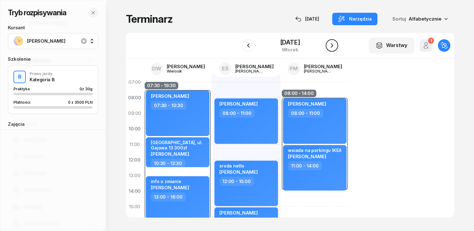
click at [337, 41] on button "button" at bounding box center [331, 45] width 12 height 12
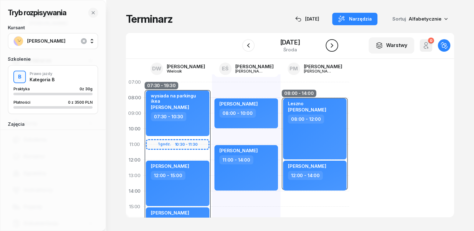
click at [335, 43] on icon "button" at bounding box center [331, 45] width 7 height 7
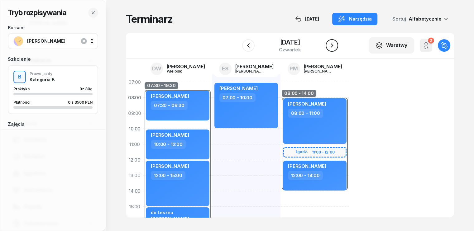
click at [335, 46] on icon "button" at bounding box center [331, 45] width 7 height 7
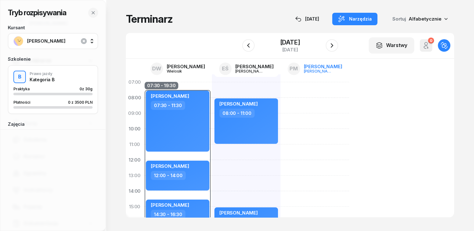
scroll to position [31, 0]
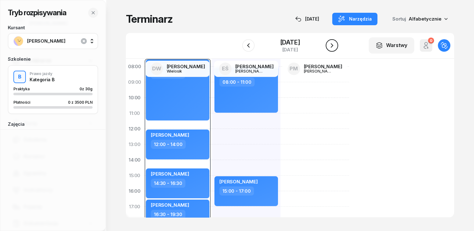
click at [335, 45] on icon "button" at bounding box center [331, 45] width 7 height 7
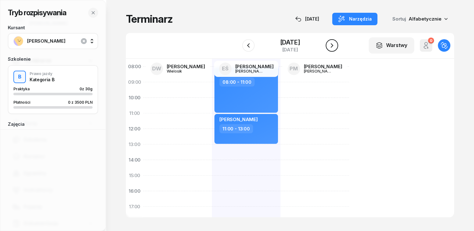
click at [335, 45] on icon "button" at bounding box center [331, 45] width 7 height 7
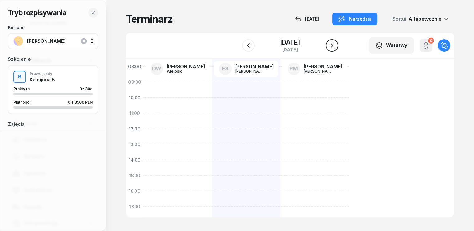
click at [335, 45] on icon "button" at bounding box center [331, 45] width 7 height 7
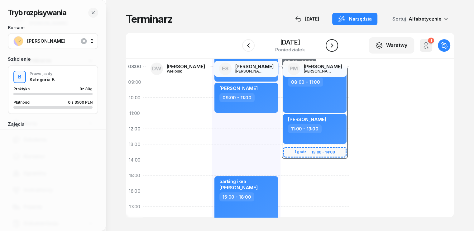
click at [335, 46] on icon "button" at bounding box center [331, 45] width 7 height 7
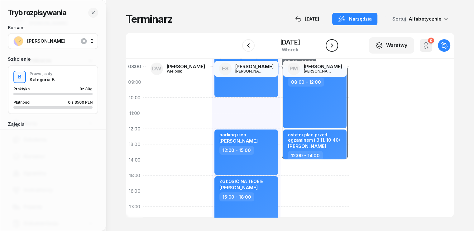
click at [335, 43] on icon "button" at bounding box center [331, 45] width 7 height 7
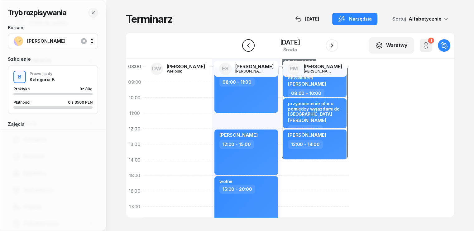
click at [245, 47] on icon "button" at bounding box center [248, 45] width 7 height 7
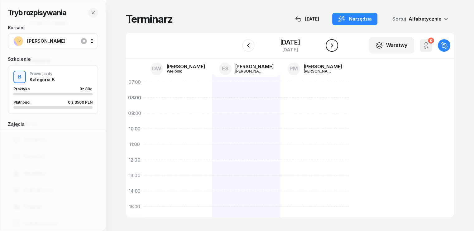
click at [335, 45] on icon "button" at bounding box center [331, 45] width 7 height 7
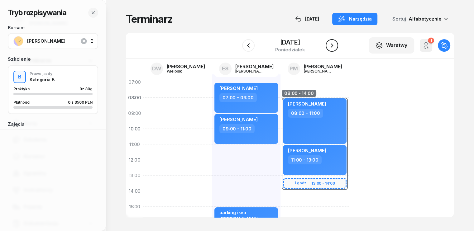
click at [335, 45] on icon "button" at bounding box center [331, 45] width 7 height 7
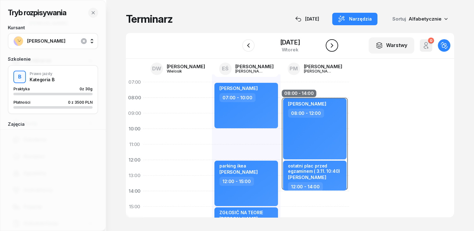
click at [335, 45] on icon "button" at bounding box center [331, 45] width 7 height 7
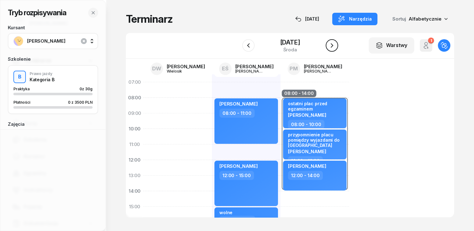
click at [335, 45] on icon "button" at bounding box center [331, 45] width 7 height 7
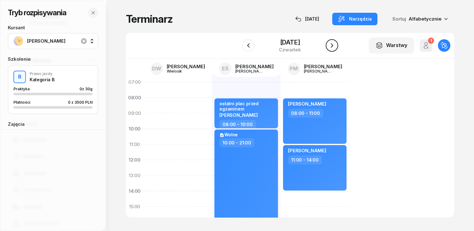
click at [335, 45] on icon "button" at bounding box center [331, 45] width 7 height 7
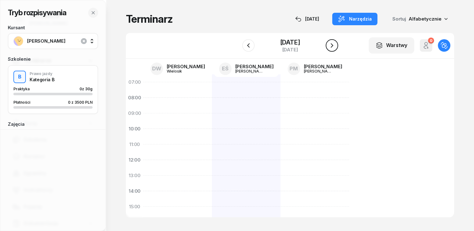
click at [337, 46] on button "button" at bounding box center [331, 45] width 12 height 12
click at [331, 44] on icon "button" at bounding box center [331, 45] width 2 height 4
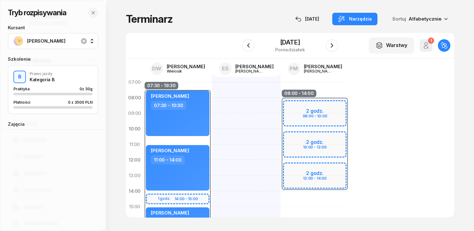
click at [280, 198] on div "08:00 - 14:00 2 godz. 08:00 - 10:00 2 godz. 10:00 - 12:00 2 godz. 12:00 - 14:00…" at bounding box center [314, 214] width 69 height 280
select select "14"
select select "16"
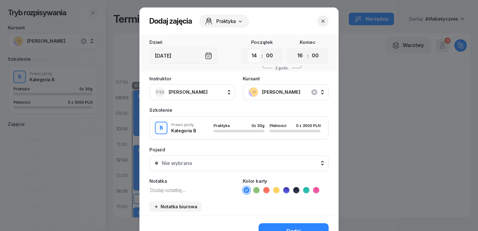
click at [252, 57] on select "00 01 02 03 04 05 06 07 08 09 10 11 12 13 14 15 16 17 18 19 20 21 22 23" at bounding box center [255, 55] width 12 height 13
select select "08"
click at [249, 49] on select "00 01 02 03 04 05 06 07 08 09 10 11 12 13 14 15 16 17 18 19 20 21 22 23" at bounding box center [255, 55] width 12 height 13
click at [299, 54] on select "00 01 02 03 04 05 06 07 08 09 10 11 12 13 14 15 16 17 18 19 20 21 22 23" at bounding box center [300, 55] width 12 height 13
select select "10"
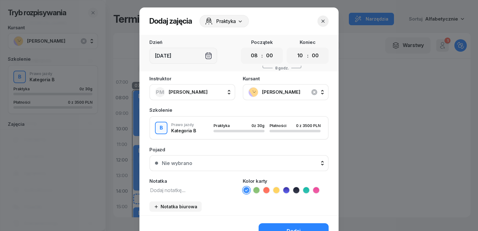
click at [294, 49] on select "00 01 02 03 04 05 06 07 08 09 10 11 12 13 14 15 16 17 18 19 20 21 22 23" at bounding box center [300, 55] width 12 height 13
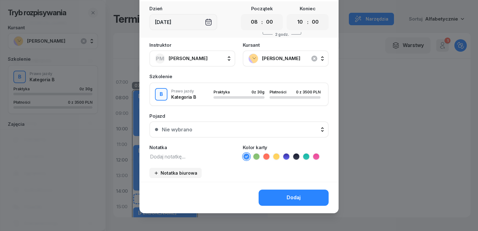
scroll to position [35, 0]
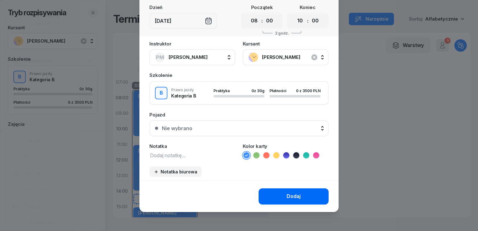
click at [296, 197] on div "Dodaj" at bounding box center [294, 196] width 14 height 8
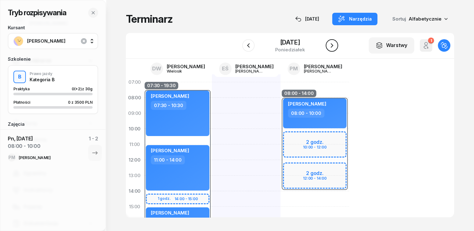
click at [330, 46] on icon "button" at bounding box center [331, 45] width 7 height 7
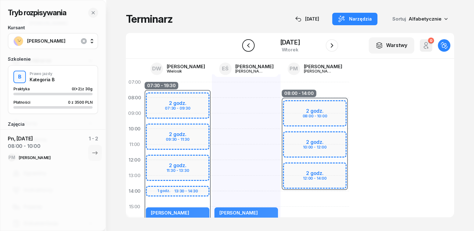
click at [251, 43] on icon "button" at bounding box center [248, 45] width 7 height 7
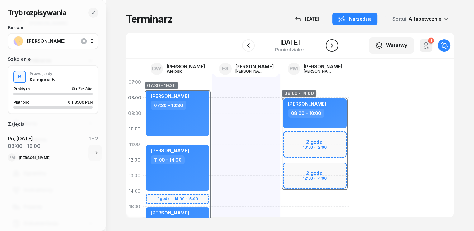
click at [335, 46] on icon "button" at bounding box center [331, 45] width 7 height 7
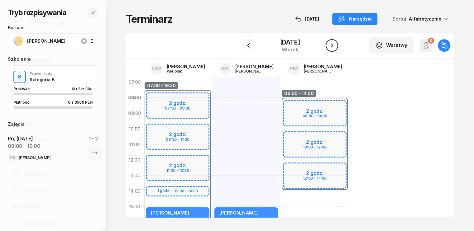
click at [335, 46] on icon "button" at bounding box center [331, 45] width 7 height 7
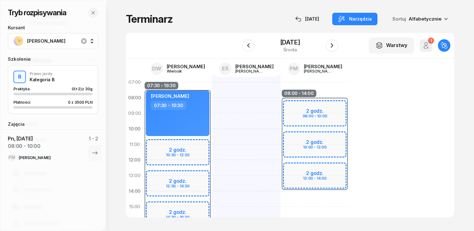
click at [325, 89] on div "08:00 - 14:00 2 godz. 08:00 - 10:00 2 godz. 10:00 - 12:00 2 godz. 12:00 - 14:00…" at bounding box center [314, 214] width 69 height 280
select select "07"
select select "08"
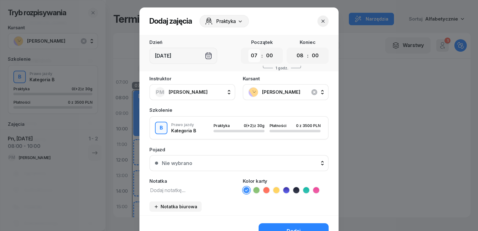
click at [254, 52] on select "00 01 02 03 04 05 06 07 08 09 10 11 12 13 14 15 16 17 18 19 20 21 22 23" at bounding box center [255, 55] width 12 height 13
select select "08"
click at [249, 49] on select "00 01 02 03 04 05 06 07 08 09 10 11 12 13 14 15 16 17 18 19 20 21 22 23" at bounding box center [255, 55] width 12 height 13
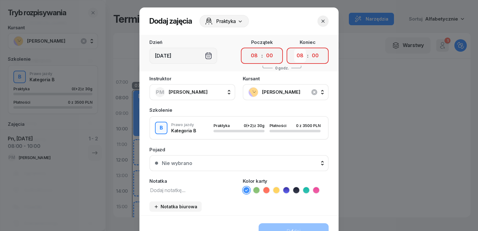
click at [297, 56] on select "00 01 02 03 04 05 06 07 08 09 10 11 12 13 14 15 16 17 18 19 20 21 22 23" at bounding box center [300, 55] width 12 height 13
select select "10"
click at [294, 49] on select "00 01 02 03 04 05 06 07 08 09 10 11 12 13 14 15 16 17 18 19 20 21 22 23" at bounding box center [300, 55] width 12 height 13
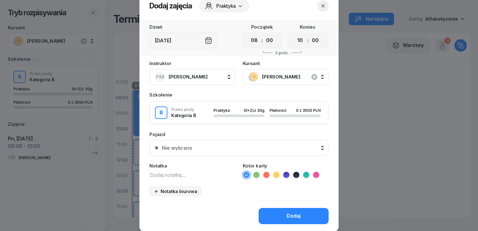
scroll to position [35, 0]
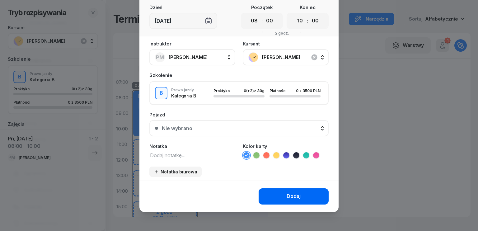
click at [294, 193] on div "Dodaj" at bounding box center [294, 196] width 14 height 8
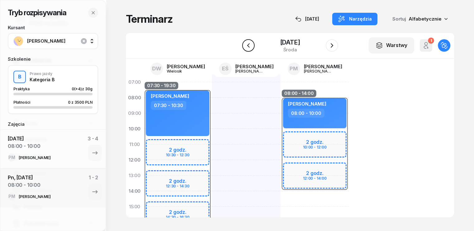
click at [247, 42] on icon "button" at bounding box center [248, 45] width 7 height 7
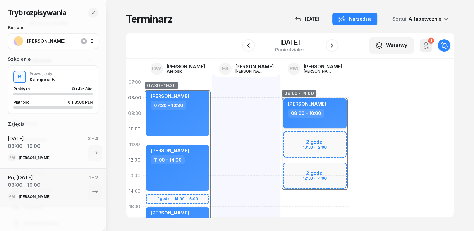
click at [330, 112] on div "Weronika Łuczak 08:00 - 10:00" at bounding box center [315, 113] width 64 height 30
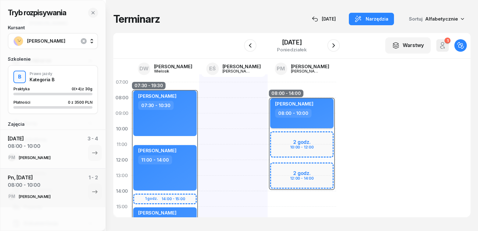
select select "08"
select select "10"
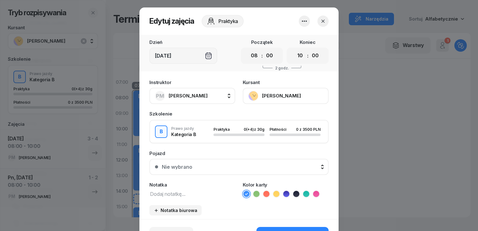
click at [177, 190] on textarea at bounding box center [193, 194] width 86 height 8
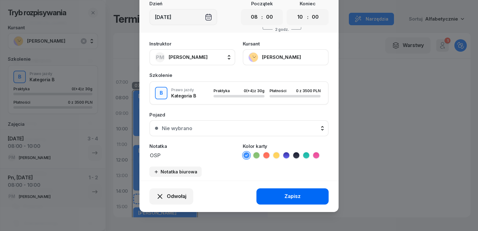
type textarea "OSP"
click at [289, 196] on div "Zapisz" at bounding box center [293, 196] width 16 height 8
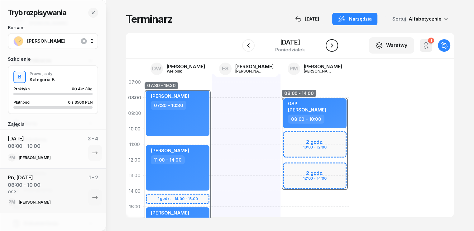
click at [333, 45] on icon "button" at bounding box center [331, 45] width 7 height 7
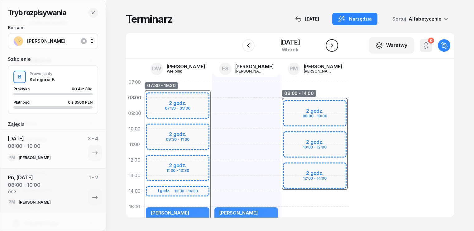
click at [333, 46] on icon "button" at bounding box center [331, 45] width 7 height 7
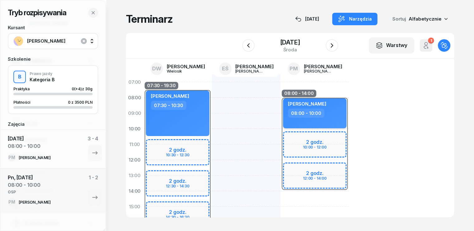
click at [319, 105] on div "[PERSON_NAME]" at bounding box center [315, 105] width 55 height 8
select select "08"
select select "10"
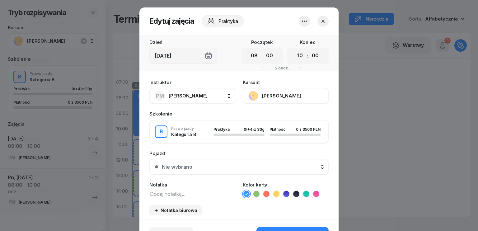
click at [172, 193] on textarea at bounding box center [193, 194] width 86 height 8
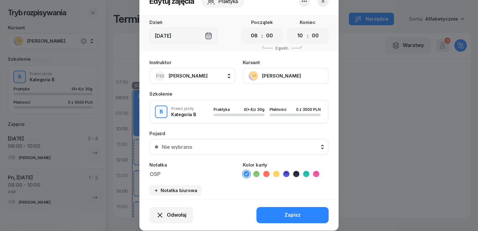
scroll to position [39, 0]
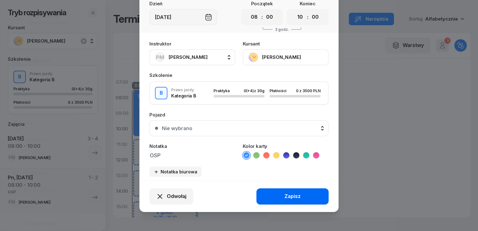
type textarea "OSP"
click at [281, 199] on button "Zapisz" at bounding box center [293, 196] width 72 height 16
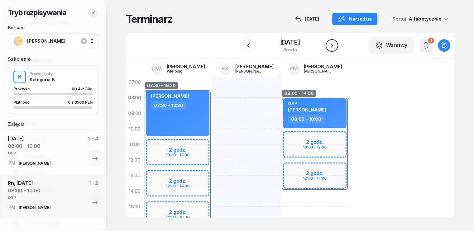
click at [333, 45] on icon "button" at bounding box center [331, 45] width 7 height 7
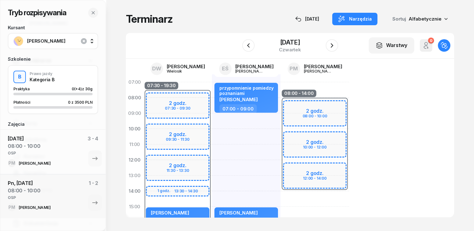
click at [316, 88] on div "08:00 - 14:00 2 godz. 08:00 - 10:00 2 godz. 10:00 - 12:00 2 godz. 12:00 - 14:00" at bounding box center [314, 214] width 69 height 280
select select "07"
select select "09"
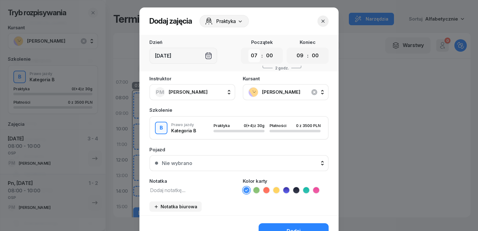
drag, startPoint x: 254, startPoint y: 55, endPoint x: 253, endPoint y: 61, distance: 5.4
click at [254, 56] on select "00 01 02 03 04 05 06 07 08 09 10 11 12 13 14 15 16 17 18 19 20 21 22 23" at bounding box center [255, 55] width 12 height 13
select select "08"
click at [249, 49] on select "00 01 02 03 04 05 06 07 08 09 10 11 12 13 14 15 16 17 18 19 20 21 22 23" at bounding box center [255, 55] width 12 height 13
drag, startPoint x: 297, startPoint y: 58, endPoint x: 298, endPoint y: 61, distance: 3.5
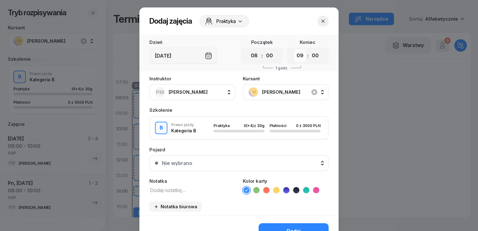
click at [297, 58] on select "00 01 02 03 04 05 06 07 08 09 10 11 12 13 14 15 16 17 18 19 20 21 22 23" at bounding box center [300, 55] width 12 height 13
select select "10"
click at [294, 49] on select "00 01 02 03 04 05 06 07 08 09 10 11 12 13 14 15 16 17 18 19 20 21 22 23" at bounding box center [300, 55] width 12 height 13
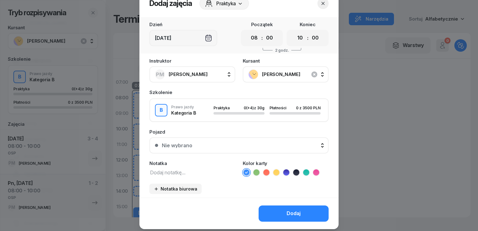
scroll to position [35, 0]
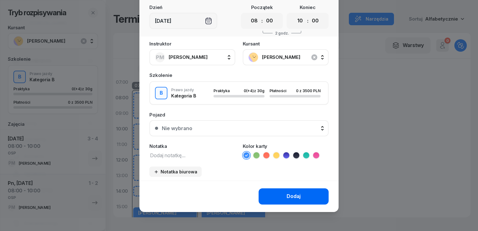
click at [309, 194] on button "Dodaj" at bounding box center [294, 196] width 70 height 16
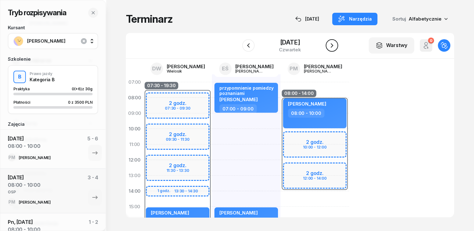
click at [333, 46] on icon "button" at bounding box center [331, 45] width 7 height 7
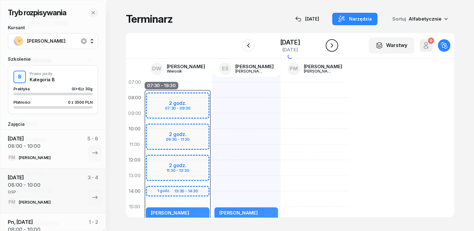
click at [333, 46] on icon "button" at bounding box center [331, 45] width 7 height 7
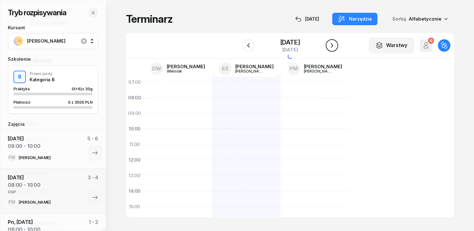
click at [333, 46] on icon "button" at bounding box center [331, 45] width 7 height 7
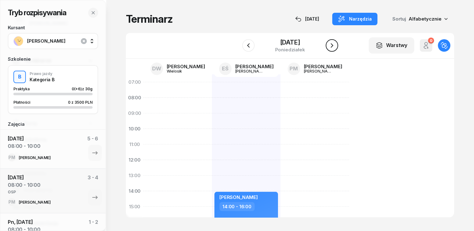
click at [335, 46] on icon "button" at bounding box center [331, 45] width 7 height 7
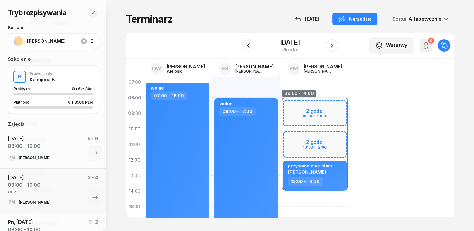
click at [315, 92] on div "08:00 - 14:00 2 godz. 08:00 - 10:00 2 godz. 10:00 - 12:00 przypomnienie placu O…" at bounding box center [314, 214] width 69 height 280
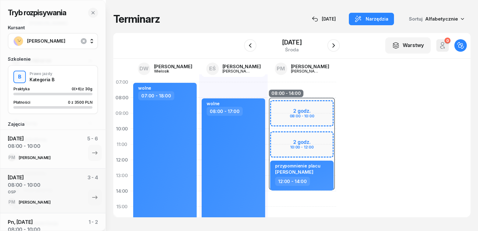
select select "07"
select select "09"
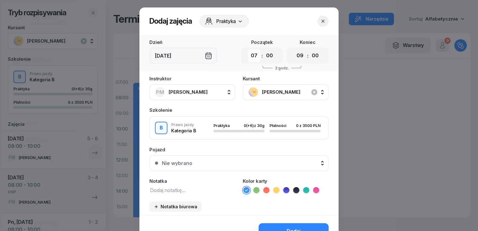
click at [249, 54] on select "00 01 02 03 04 05 06 07 08 09 10 11 12 13 14 15 16 17 18 19 20 21 22 23" at bounding box center [255, 55] width 12 height 13
select select "08"
click at [249, 49] on select "00 01 02 03 04 05 06 07 08 09 10 11 12 13 14 15 16 17 18 19 20 21 22 23" at bounding box center [255, 55] width 12 height 13
drag, startPoint x: 295, startPoint y: 56, endPoint x: 296, endPoint y: 61, distance: 5.1
click at [295, 56] on select "00 01 02 03 04 05 06 07 08 09 10 11 12 13 14 15 16 17 18 19 20 21 22 23" at bounding box center [300, 55] width 12 height 13
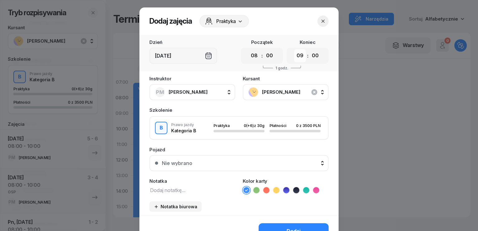
select select "10"
click at [294, 49] on select "00 01 02 03 04 05 06 07 08 09 10 11 12 13 14 15 16 17 18 19 20 21 22 23" at bounding box center [300, 55] width 12 height 13
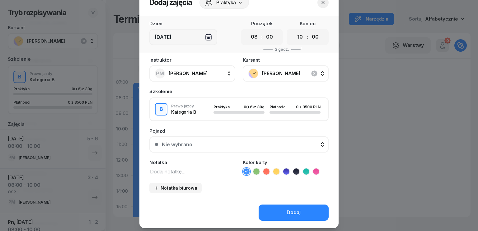
scroll to position [35, 0]
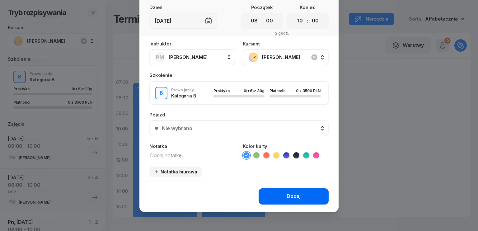
click at [292, 194] on div "Dodaj" at bounding box center [294, 196] width 14 height 8
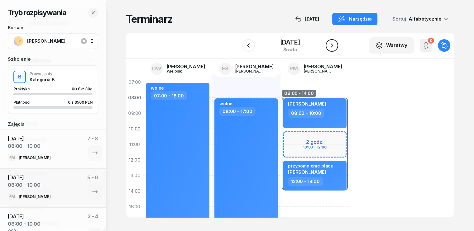
click at [335, 47] on icon "button" at bounding box center [331, 45] width 7 height 7
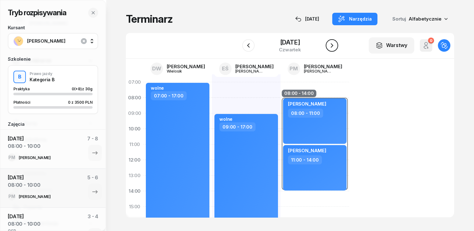
click at [335, 47] on icon "button" at bounding box center [331, 45] width 7 height 7
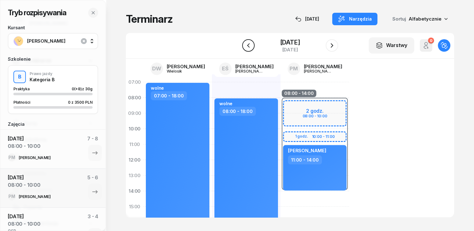
click at [246, 44] on icon "button" at bounding box center [248, 45] width 7 height 7
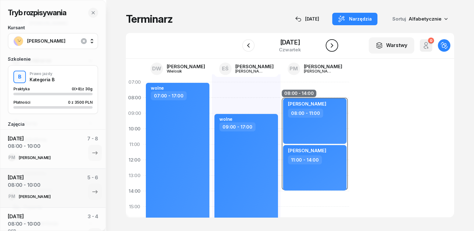
click at [334, 42] on icon "button" at bounding box center [331, 45] width 7 height 7
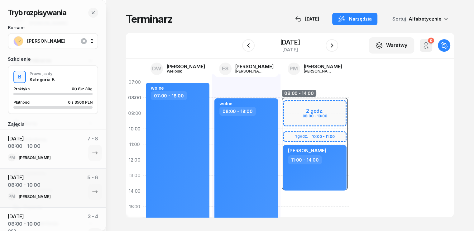
click at [316, 88] on div "08:00 - 14:00 2 godz. 08:00 - 10:00 1 godz. 10:00 - 11:00 Oleksandr Kostiuk 11:…" at bounding box center [314, 214] width 69 height 280
select select "07"
select select "09"
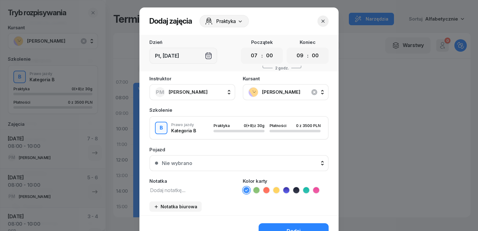
click at [244, 58] on div "00 01 02 03 04 05 06 07 08 09 10 11 12 13 14 15 16 17 18 19 20 21 22 23 : 00 05…" at bounding box center [262, 56] width 42 height 16
click at [249, 57] on select "00 01 02 03 04 05 06 07 08 09 10 11 12 13 14 15 16 17 18 19 20 21 22 23" at bounding box center [255, 55] width 12 height 13
select select "08"
click at [249, 49] on select "00 01 02 03 04 05 06 07 08 09 10 11 12 13 14 15 16 17 18 19 20 21 22 23" at bounding box center [255, 55] width 12 height 13
click at [295, 54] on select "00 01 02 03 04 05 06 07 08 09 10 11 12 13 14 15 16 17 18 19 20 21 22 23" at bounding box center [300, 55] width 12 height 13
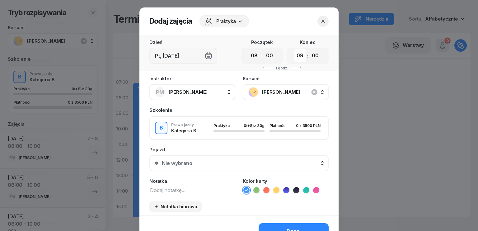
select select "11"
click at [294, 49] on select "00 01 02 03 04 05 06 07 08 09 10 11 12 13 14 15 16 17 18 19 20 21 22 23" at bounding box center [300, 55] width 12 height 13
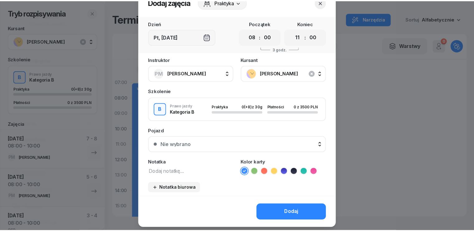
scroll to position [35, 0]
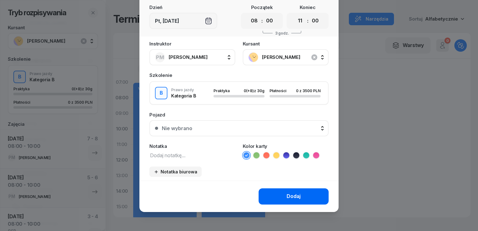
click at [287, 197] on div "Dodaj" at bounding box center [294, 196] width 14 height 8
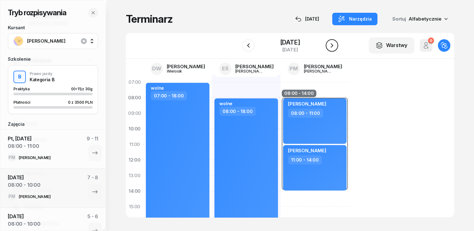
click at [333, 45] on icon "button" at bounding box center [331, 45] width 2 height 4
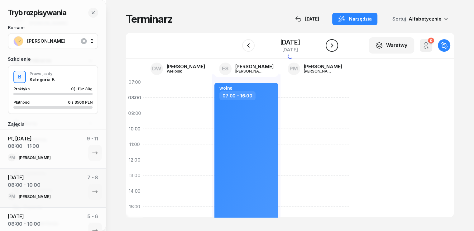
click at [333, 45] on icon "button" at bounding box center [331, 45] width 2 height 4
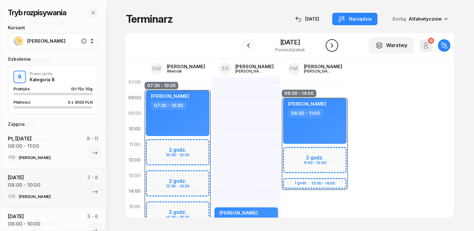
click at [333, 45] on icon "button" at bounding box center [331, 45] width 2 height 4
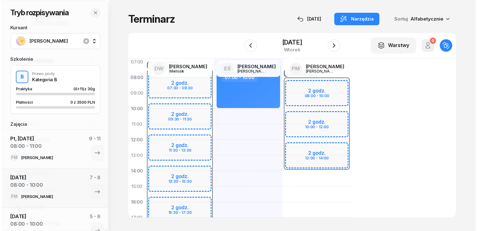
scroll to position [31, 0]
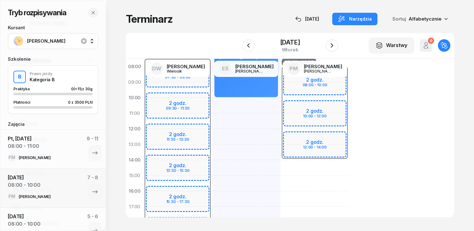
click at [281, 165] on div "08:00 - 14:00 2 godz. 08:00 - 10:00 2 godz. 10:00 - 12:00 2 godz. 12:00 - 14:00" at bounding box center [314, 183] width 69 height 280
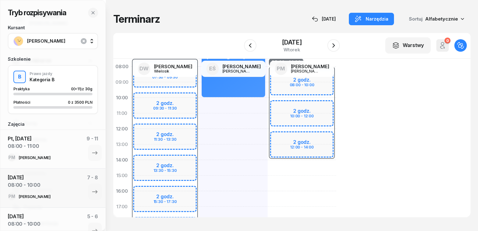
select select "14"
select select "16"
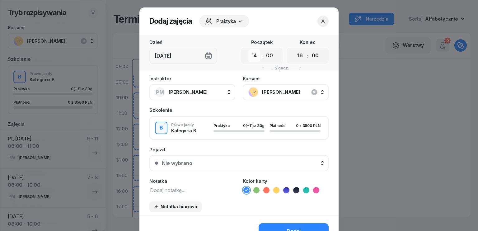
click at [255, 56] on select "00 01 02 03 04 05 06 07 08 09 10 11 12 13 14 15 16 17 18 19 20 21 22 23" at bounding box center [255, 55] width 12 height 13
select select "08"
click at [249, 49] on select "00 01 02 03 04 05 06 07 08 09 10 11 12 13 14 15 16 17 18 19 20 21 22 23" at bounding box center [255, 55] width 12 height 13
drag, startPoint x: 298, startPoint y: 53, endPoint x: 299, endPoint y: 61, distance: 7.8
click at [298, 53] on select "00 01 02 03 04 05 06 07 08 09 10 11 12 13 14 15 16 17 18 19 20 21 22 23" at bounding box center [300, 55] width 12 height 13
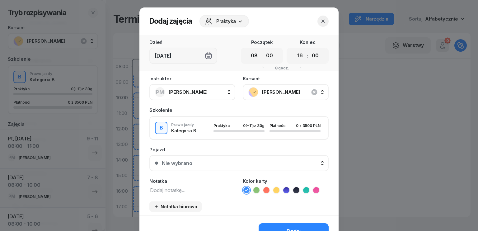
select select "11"
click at [294, 49] on select "00 01 02 03 04 05 06 07 08 09 10 11 12 13 14 15 16 17 18 19 20 21 22 23" at bounding box center [300, 55] width 12 height 13
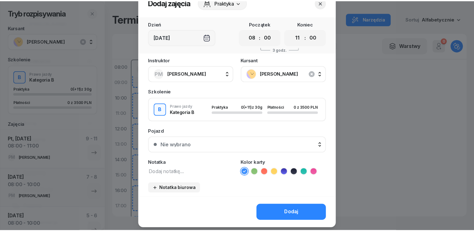
scroll to position [35, 0]
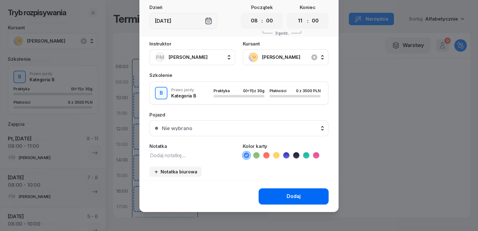
click at [297, 193] on div "Dodaj" at bounding box center [294, 196] width 14 height 8
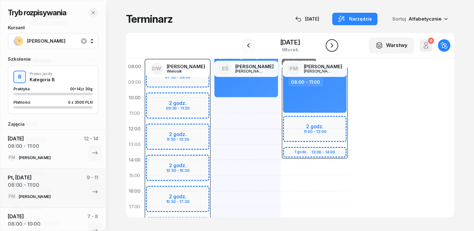
click at [331, 47] on icon "button" at bounding box center [331, 45] width 7 height 7
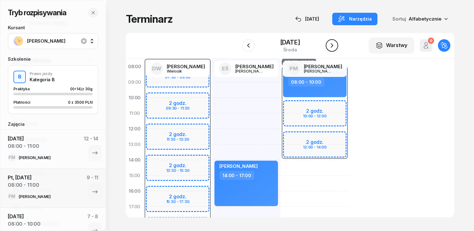
click at [331, 47] on icon "button" at bounding box center [331, 45] width 7 height 7
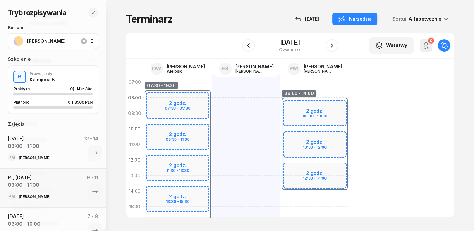
click at [314, 88] on div "08:00 - 14:00 2 godz. 08:00 - 10:00 2 godz. 10:00 - 12:00 2 godz. 12:00 - 14:00" at bounding box center [314, 214] width 69 height 280
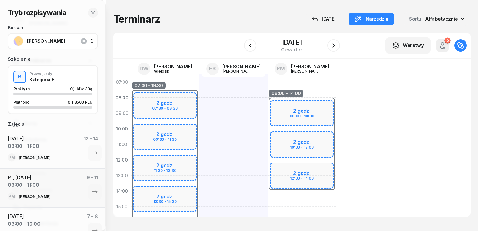
select select "07"
select select "09"
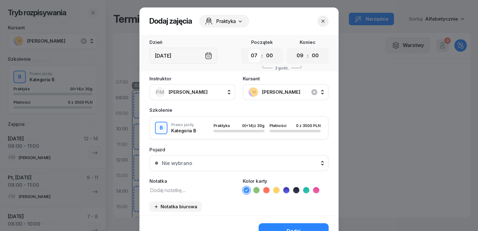
click at [249, 56] on select "00 01 02 03 04 05 06 07 08 09 10 11 12 13 14 15 16 17 18 19 20 21 22 23" at bounding box center [255, 55] width 12 height 13
select select "08"
click at [249, 49] on select "00 01 02 03 04 05 06 07 08 09 10 11 12 13 14 15 16 17 18 19 20 21 22 23" at bounding box center [255, 55] width 12 height 13
click at [296, 54] on select "00 01 02 03 04 05 06 07 08 09 10 11 12 13 14 15 16 17 18 19 20 21 22 23" at bounding box center [300, 55] width 12 height 13
select select "11"
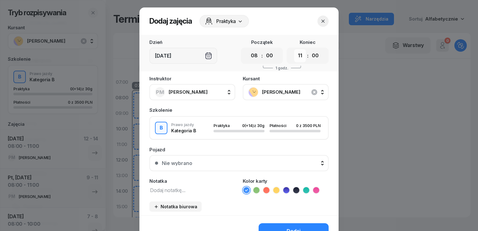
click at [294, 49] on select "00 01 02 03 04 05 06 07 08 09 10 11 12 13 14 15 16 17 18 19 20 21 22 23" at bounding box center [300, 55] width 12 height 13
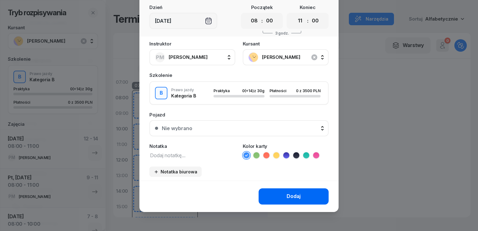
click at [301, 195] on button "Dodaj" at bounding box center [294, 196] width 70 height 16
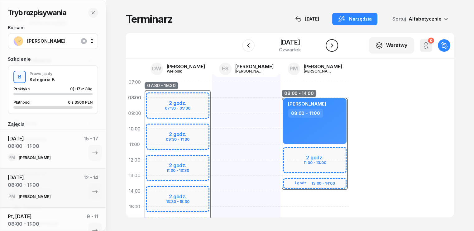
click at [331, 47] on icon "button" at bounding box center [331, 45] width 7 height 7
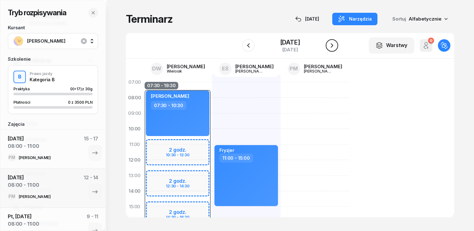
click at [331, 47] on icon "button" at bounding box center [331, 45] width 7 height 7
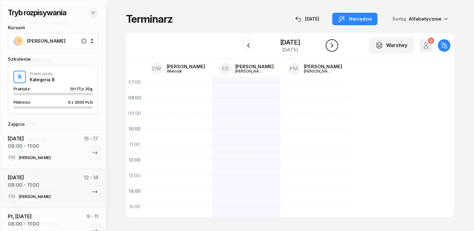
click at [331, 47] on icon "button" at bounding box center [331, 45] width 7 height 7
click at [334, 44] on icon "button" at bounding box center [331, 45] width 7 height 7
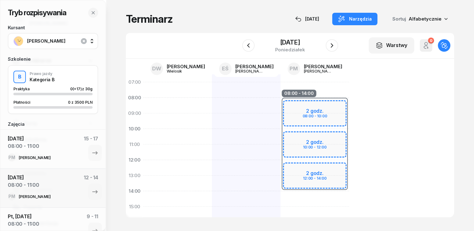
click at [314, 93] on div "08:00 - 14:00 2 godz. 08:00 - 10:00 2 godz. 10:00 - 12:00 2 godz. 12:00 - 14:00" at bounding box center [314, 214] width 69 height 280
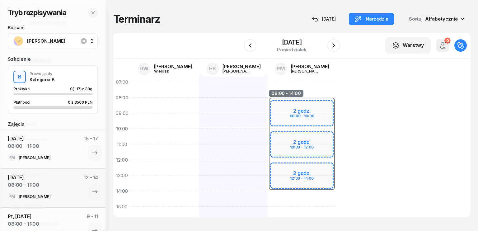
select select "07"
select select "09"
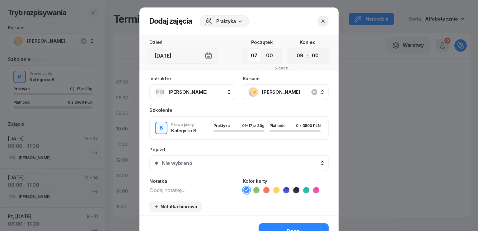
click at [252, 57] on select "00 01 02 03 04 05 06 07 08 09 10 11 12 13 14 15 16 17 18 19 20 21 22 23" at bounding box center [255, 55] width 12 height 13
select select "08"
click at [249, 49] on select "00 01 02 03 04 05 06 07 08 09 10 11 12 13 14 15 16 17 18 19 20 21 22 23" at bounding box center [255, 55] width 12 height 13
click at [301, 56] on select "00 01 02 03 04 05 06 07 08 09 10 11 12 13 14 15 16 17 18 19 20 21 22 23" at bounding box center [300, 55] width 12 height 13
select select "11"
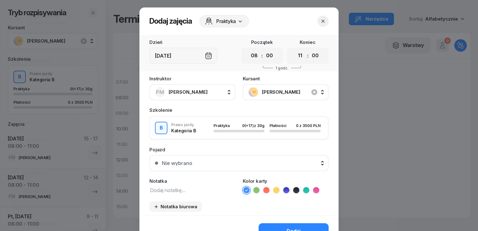
click at [294, 49] on select "00 01 02 03 04 05 06 07 08 09 10 11 12 13 14 15 16 17 18 19 20 21 22 23" at bounding box center [300, 55] width 12 height 13
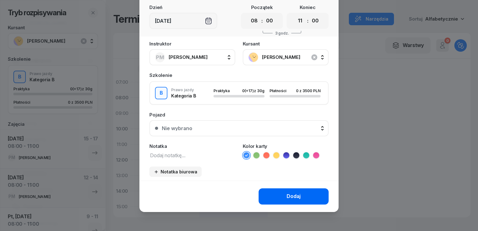
click at [305, 195] on button "Dodaj" at bounding box center [294, 196] width 70 height 16
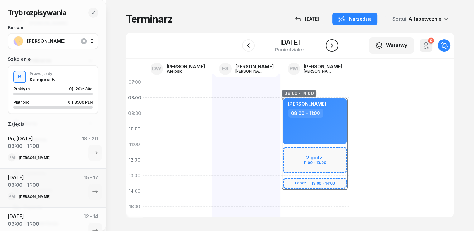
click at [335, 44] on icon "button" at bounding box center [331, 45] width 7 height 7
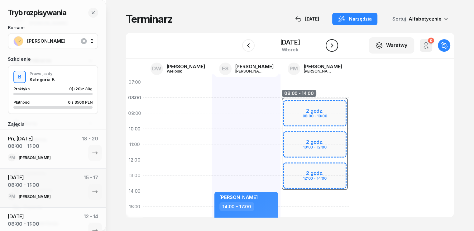
click at [335, 48] on icon "button" at bounding box center [331, 45] width 7 height 7
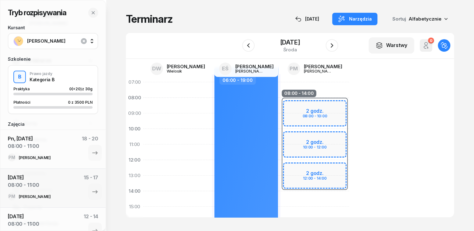
click at [319, 92] on div "08:00 - 14:00 2 godz. 08:00 - 10:00 2 godz. 10:00 - 12:00 2 godz. 12:00 - 14:00" at bounding box center [314, 214] width 69 height 280
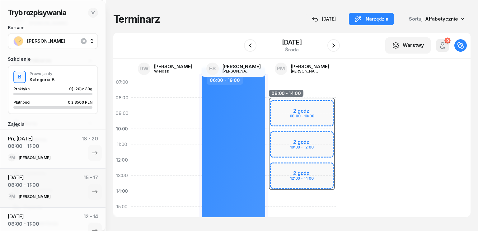
select select "07"
select select "09"
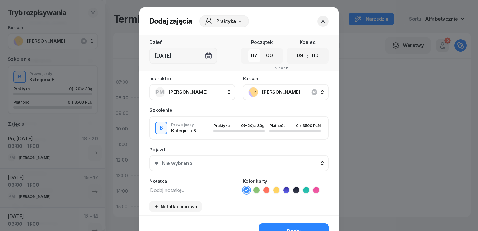
click at [252, 56] on select "00 01 02 03 04 05 06 07 08 09 10 11 12 13 14 15 16 17 18 19 20 21 22 23" at bounding box center [255, 55] width 12 height 13
select select "08"
click at [249, 49] on select "00 01 02 03 04 05 06 07 08 09 10 11 12 13 14 15 16 17 18 19 20 21 22 23" at bounding box center [255, 55] width 12 height 13
click at [300, 56] on select "00 01 02 03 04 05 06 07 08 09 10 11 12 13 14 15 16 17 18 19 20 21 22 23" at bounding box center [300, 55] width 12 height 13
select select "11"
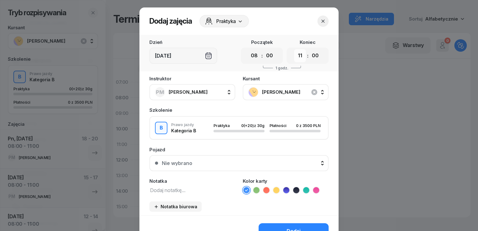
click at [294, 49] on select "00 01 02 03 04 05 06 07 08 09 10 11 12 13 14 15 16 17 18 19 20 21 22 23" at bounding box center [300, 55] width 12 height 13
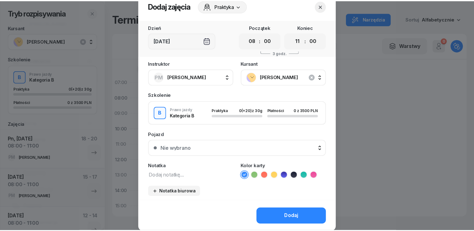
scroll to position [35, 0]
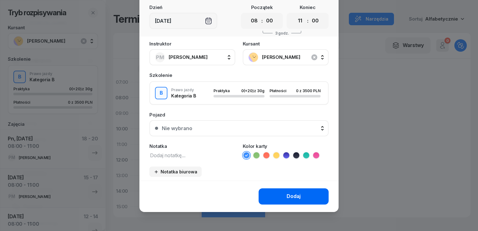
click at [284, 196] on button "Dodaj" at bounding box center [294, 196] width 70 height 16
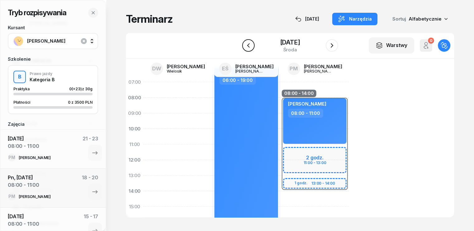
click at [246, 43] on icon "button" at bounding box center [248, 45] width 7 height 7
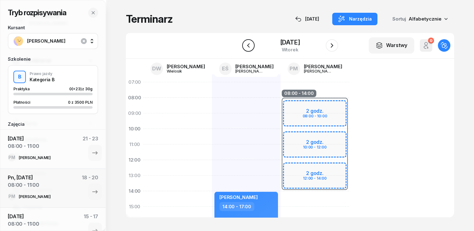
click at [246, 43] on icon "button" at bounding box center [248, 45] width 7 height 7
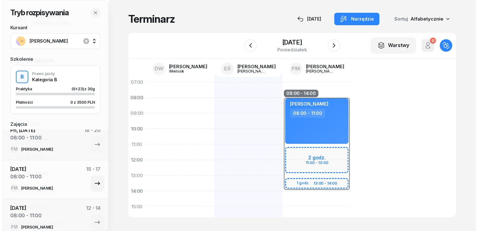
scroll to position [31, 0]
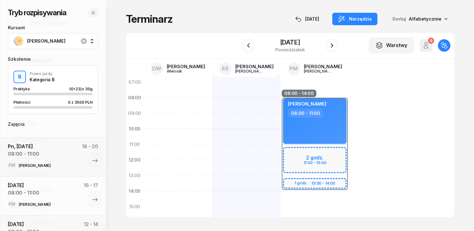
click at [300, 124] on div "Weronika Łuczak 08:00 - 11:00" at bounding box center [315, 120] width 64 height 45
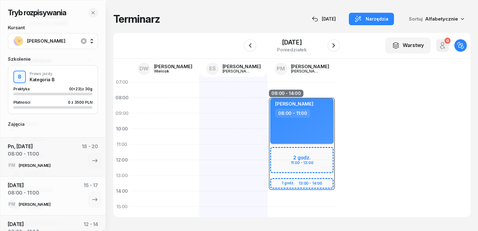
select select "08"
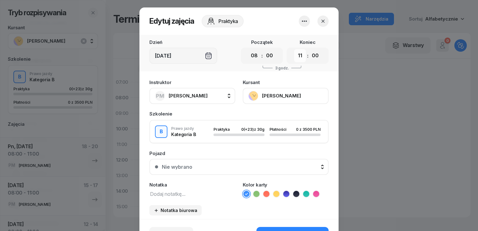
drag, startPoint x: 296, startPoint y: 51, endPoint x: 295, endPoint y: 56, distance: 5.4
click at [296, 51] on select "00 01 02 03 04 05 06 07 08 09 10 11 12 13 14 15 16 17 18 19 20 21 22 23" at bounding box center [300, 55] width 12 height 13
select select "10"
click at [294, 49] on select "00 01 02 03 04 05 06 07 08 09 10 11 12 13 14 15 16 17 18 19 20 21 22 23" at bounding box center [300, 55] width 12 height 13
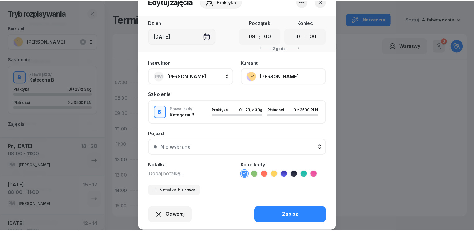
scroll to position [39, 0]
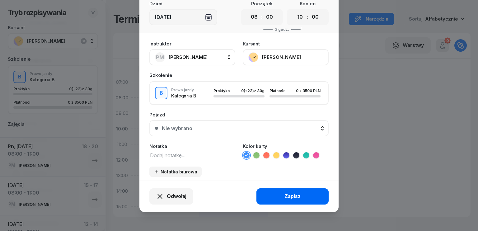
click at [299, 192] on button "Zapisz" at bounding box center [293, 196] width 72 height 16
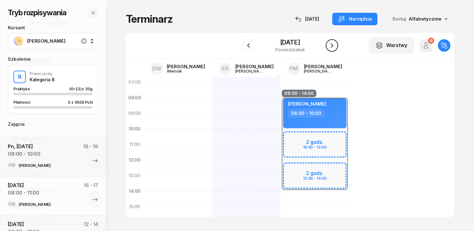
click at [335, 43] on icon "button" at bounding box center [331, 45] width 7 height 7
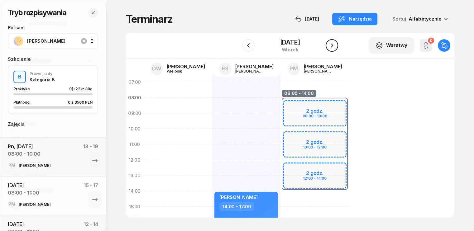
click at [335, 43] on icon "button" at bounding box center [331, 45] width 7 height 7
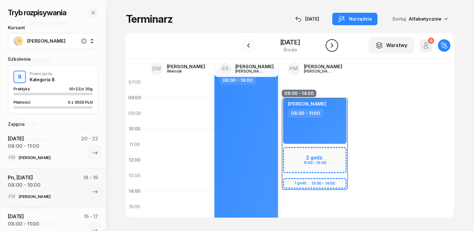
click at [335, 45] on icon "button" at bounding box center [331, 45] width 7 height 7
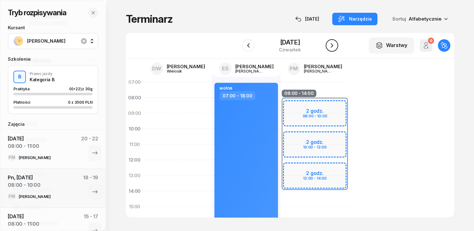
click at [335, 45] on icon "button" at bounding box center [331, 45] width 7 height 7
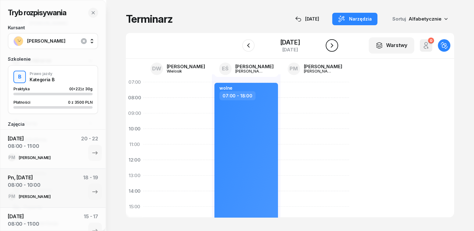
click at [335, 45] on icon "button" at bounding box center [331, 45] width 7 height 7
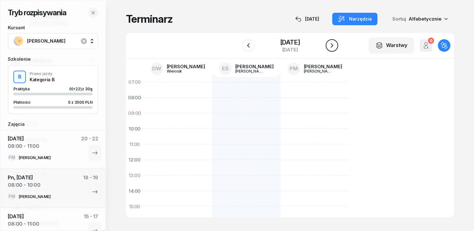
click at [335, 45] on icon "button" at bounding box center [331, 45] width 7 height 7
click at [247, 47] on icon "button" at bounding box center [248, 45] width 7 height 7
click at [247, 47] on icon "button" at bounding box center [248, 45] width 2 height 4
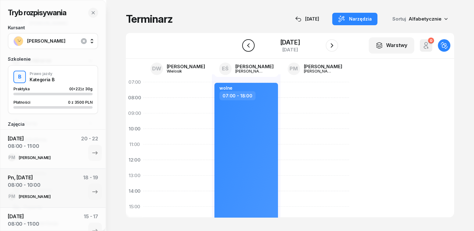
click at [247, 47] on icon "button" at bounding box center [248, 45] width 2 height 4
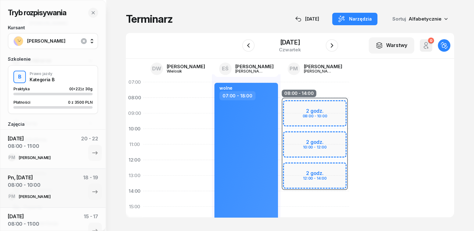
click at [319, 92] on div "08:00 - 14:00 2 godz. 08:00 - 10:00 2 godz. 10:00 - 12:00 2 godz. 12:00 - 14:00" at bounding box center [314, 214] width 69 height 280
select select "07"
select select "09"
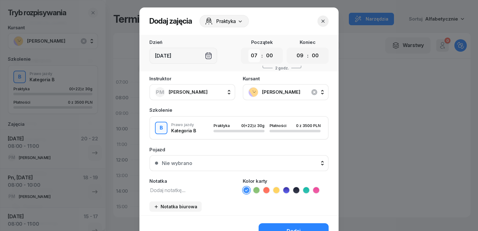
click at [255, 58] on select "00 01 02 03 04 05 06 07 08 09 10 11 12 13 14 15 16 17 18 19 20 21 22 23" at bounding box center [255, 55] width 12 height 13
select select "08"
click at [249, 49] on select "00 01 02 03 04 05 06 07 08 09 10 11 12 13 14 15 16 17 18 19 20 21 22 23" at bounding box center [255, 55] width 12 height 13
click at [302, 55] on select "00 01 02 03 04 05 06 07 08 09 10 11 12 13 14 15 16 17 18 19 20 21 22 23" at bounding box center [300, 55] width 12 height 13
select select "11"
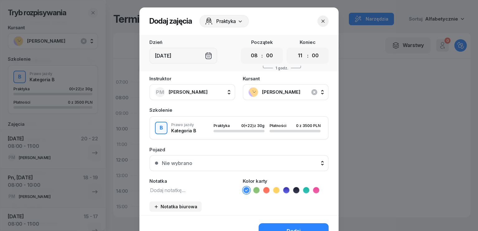
click at [294, 49] on select "00 01 02 03 04 05 06 07 08 09 10 11 12 13 14 15 16 17 18 19 20 21 22 23" at bounding box center [300, 55] width 12 height 13
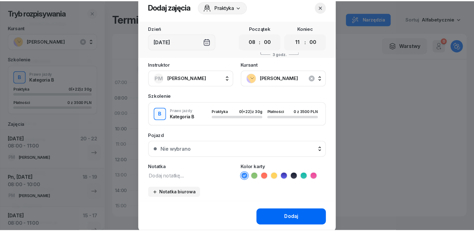
scroll to position [35, 0]
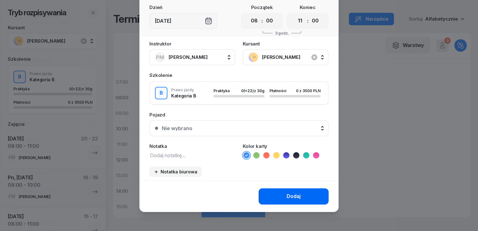
click at [298, 196] on div "Dodaj" at bounding box center [294, 196] width 14 height 8
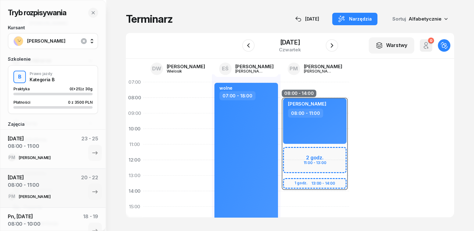
click at [361, 140] on div "07:00 08:00 09:00 10:00 11:00 12:00 13:00 14:00 15:00 16:00 17:00 18:00 19:00 2…" at bounding box center [290, 138] width 328 height 159
click at [83, 41] on icon "button" at bounding box center [83, 40] width 7 height 7
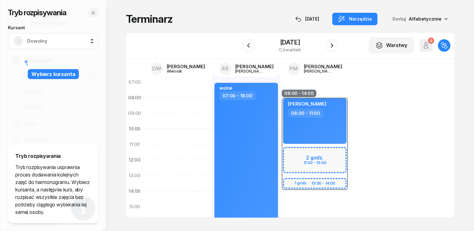
click at [41, 38] on span "Dowolny" at bounding box center [59, 41] width 65 height 8
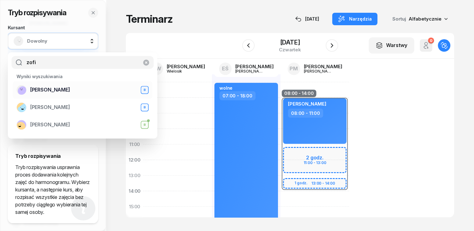
type input "zofi"
click at [44, 94] on div "Zofiaa Nowak B" at bounding box center [83, 90] width 132 height 10
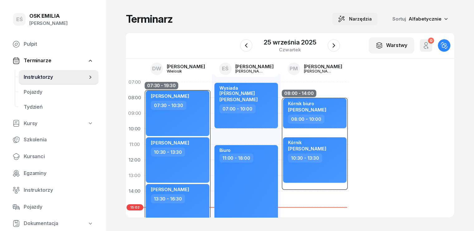
click at [372, 17] on span "Narzędzia" at bounding box center [360, 18] width 23 height 7
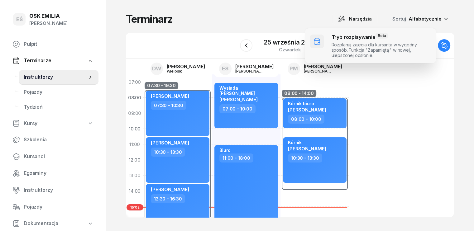
click at [348, 43] on span at bounding box center [370, 45] width 131 height 35
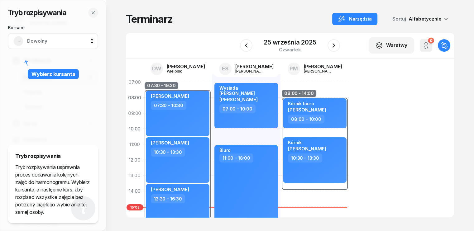
click at [55, 44] on span "Dowolny" at bounding box center [59, 41] width 65 height 8
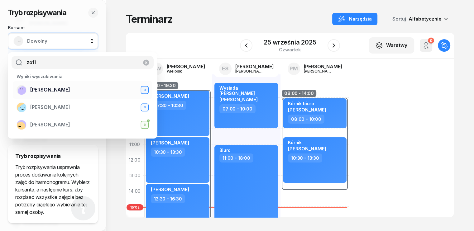
type input "zofi"
click at [52, 89] on span "[PERSON_NAME]" at bounding box center [50, 90] width 40 height 8
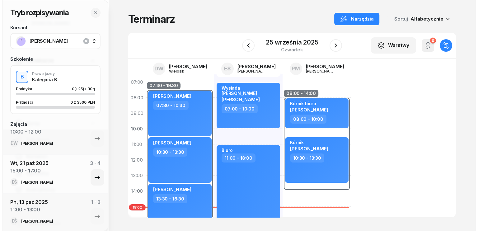
scroll to position [261, 0]
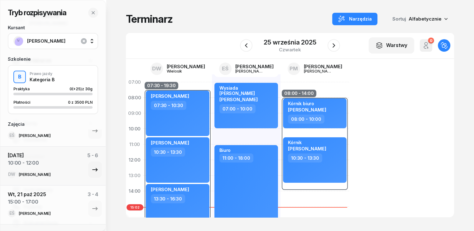
click at [72, 168] on div "[DATE] 10:00 - 12:00 5 - 6" at bounding box center [53, 161] width 90 height 19
click at [91, 168] on icon "button" at bounding box center [94, 169] width 7 height 7
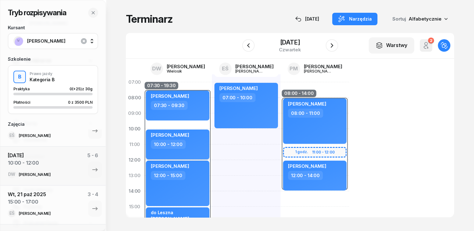
click at [187, 150] on div "[PERSON_NAME] 10:00 - 12:00" at bounding box center [178, 145] width 64 height 30
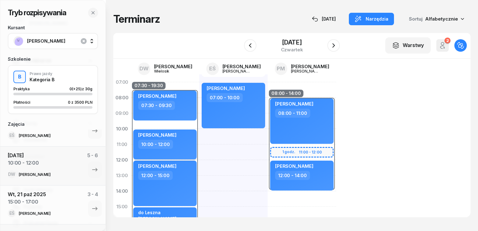
select select "10"
select select "12"
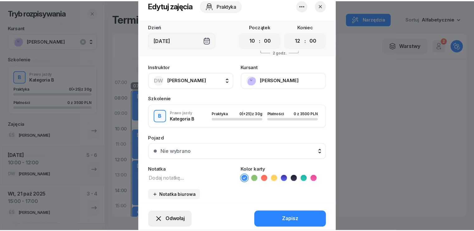
scroll to position [39, 0]
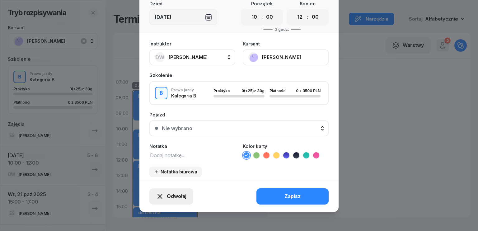
click at [167, 196] on span "Odwołaj" at bounding box center [177, 196] width 20 height 8
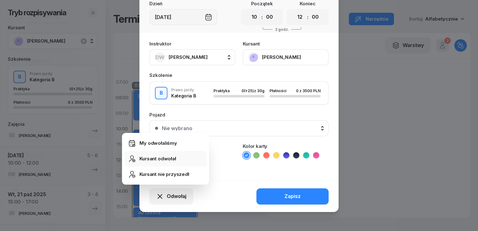
click at [165, 159] on div "Kursant odwołał" at bounding box center [158, 159] width 37 height 8
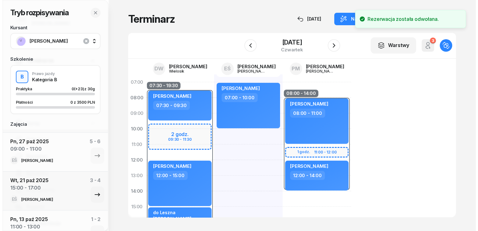
scroll to position [222, 0]
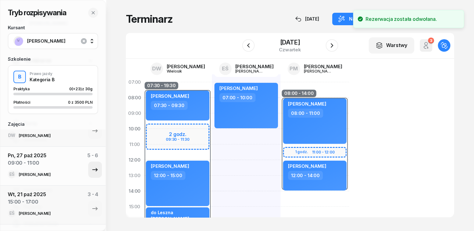
click at [93, 168] on icon "button" at bounding box center [94, 169] width 7 height 7
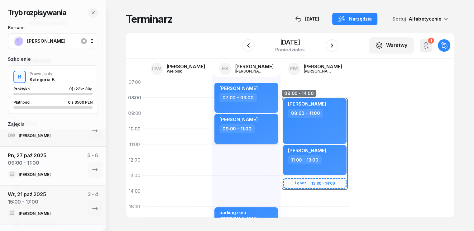
click at [250, 132] on div "09:00 - 11:00" at bounding box center [246, 128] width 55 height 9
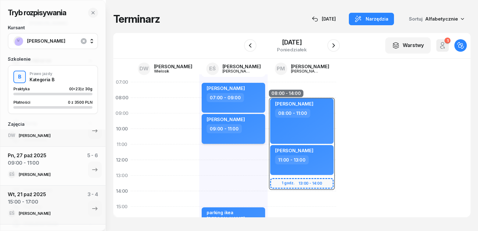
select select "09"
select select "11"
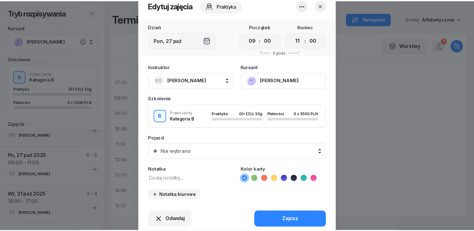
scroll to position [39, 0]
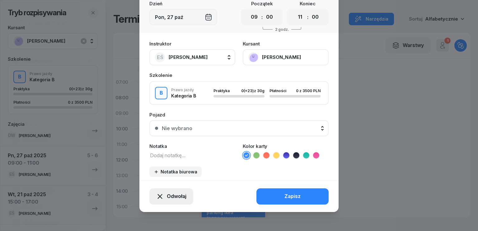
click at [167, 198] on span "Odwołaj" at bounding box center [177, 196] width 20 height 8
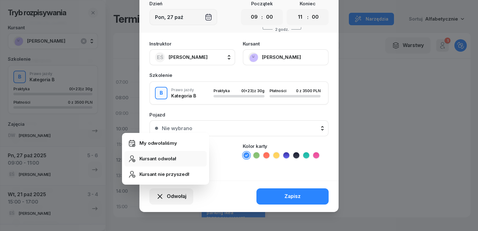
click at [163, 163] on link "Kursant odwołał" at bounding box center [166, 159] width 82 height 16
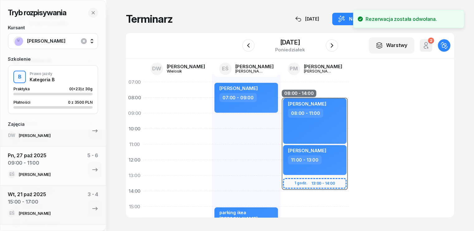
scroll to position [215, 0]
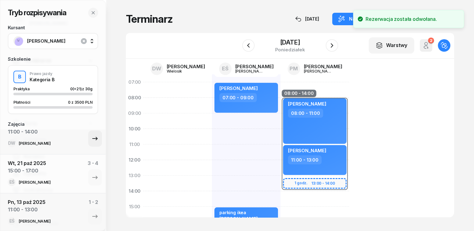
click at [91, 141] on icon "button" at bounding box center [94, 138] width 7 height 7
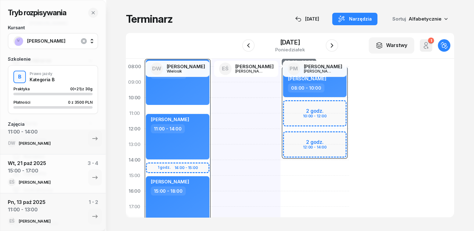
scroll to position [62, 0]
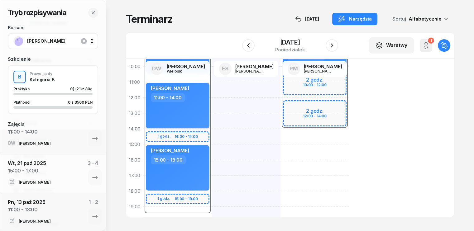
click at [181, 119] on div "[PERSON_NAME] 11:00 - 14:00" at bounding box center [178, 105] width 64 height 45
select select "11"
select select "14"
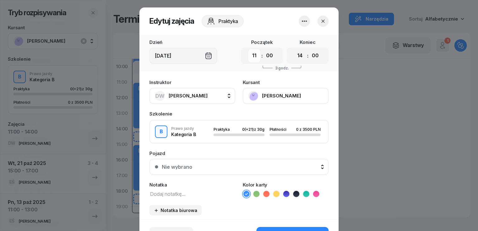
click at [251, 58] on select "00 01 02 03 04 05 06 07 08 09 10 11 12 13 14 15 16 17 18 19 20 21 22 23" at bounding box center [255, 55] width 12 height 13
select select "13"
click at [249, 49] on select "00 01 02 03 04 05 06 07 08 09 10 11 12 13 14 15 16 17 18 19 20 21 22 23" at bounding box center [255, 55] width 12 height 13
click at [322, 20] on icon "button" at bounding box center [323, 21] width 3 height 3
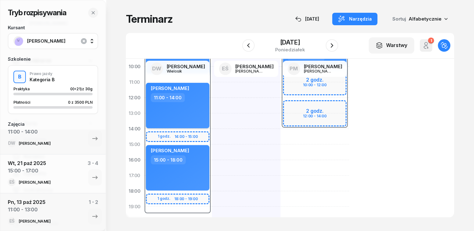
click at [176, 116] on div "[PERSON_NAME] 11:00 - 14:00" at bounding box center [178, 105] width 64 height 45
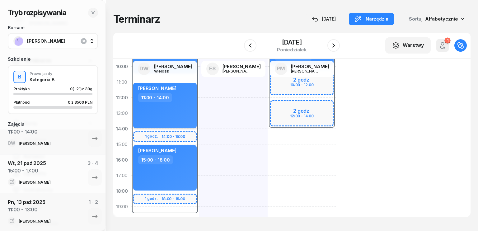
select select "11"
select select "14"
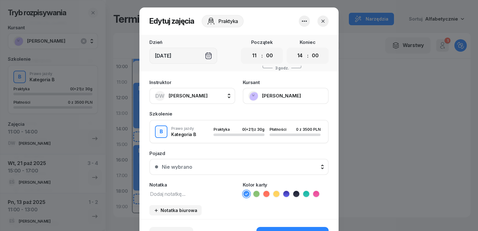
click at [324, 19] on icon "button" at bounding box center [323, 21] width 6 height 6
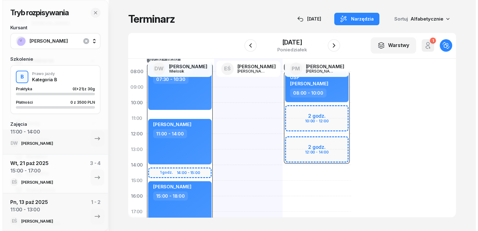
scroll to position [0, 0]
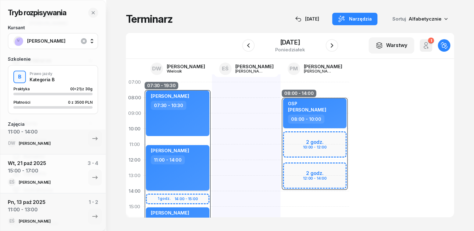
click at [182, 174] on div "[PERSON_NAME] 11:00 - 14:00" at bounding box center [178, 167] width 64 height 45
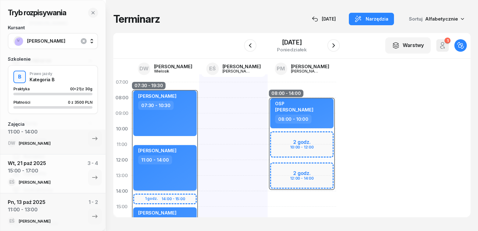
select select "11"
select select "14"
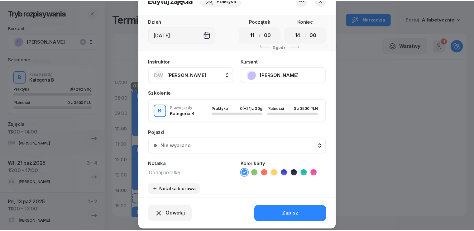
scroll to position [39, 0]
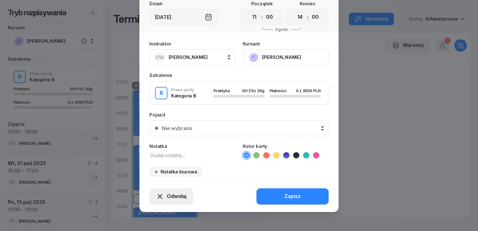
click at [182, 193] on span "Odwołaj" at bounding box center [177, 196] width 20 height 8
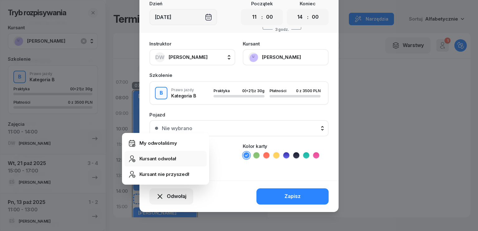
click at [173, 163] on div "Kursant odwołał" at bounding box center [158, 159] width 37 height 8
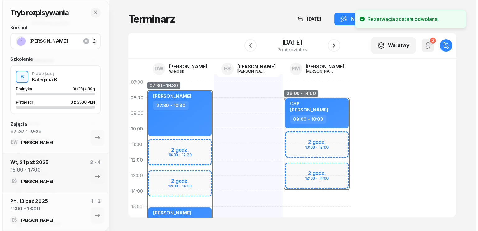
scroll to position [176, 0]
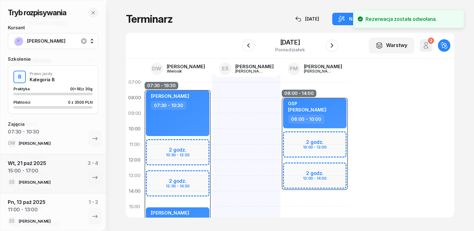
click at [215, 92] on div at bounding box center [246, 214] width 69 height 280
select select "07"
select select "09"
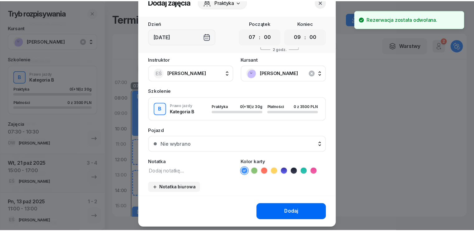
scroll to position [35, 0]
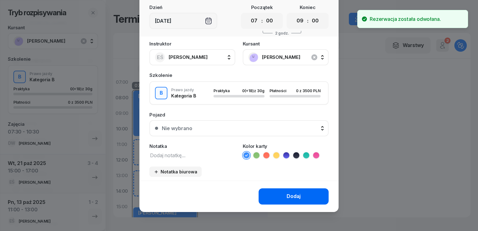
click at [302, 194] on button "Dodaj" at bounding box center [294, 196] width 70 height 16
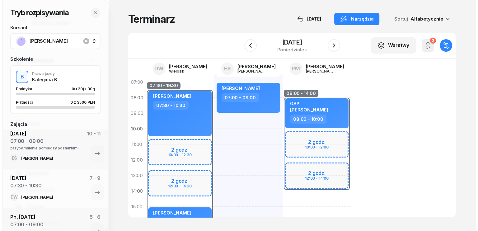
scroll to position [121, 0]
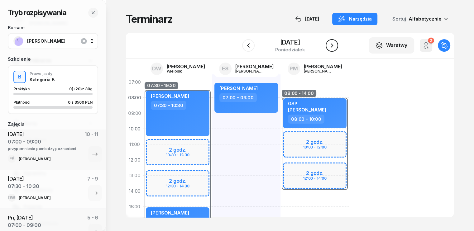
click at [330, 43] on icon "button" at bounding box center [331, 45] width 7 height 7
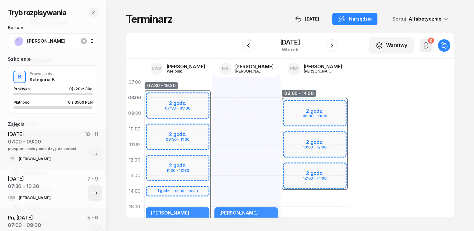
click at [91, 190] on icon "button" at bounding box center [94, 192] width 7 height 7
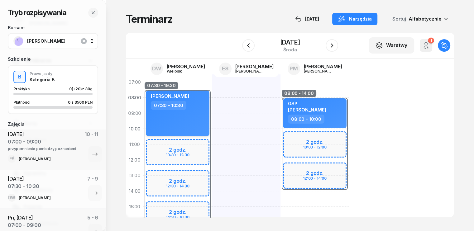
click at [191, 125] on div "[PERSON_NAME] 07:30 - 10:30" at bounding box center [178, 113] width 64 height 45
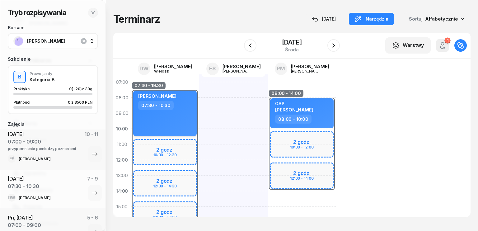
select select "07"
select select "30"
select select "10"
select select "30"
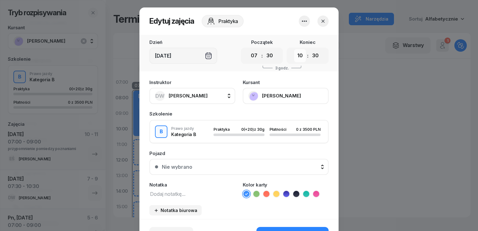
click at [297, 57] on select "00 01 02 03 04 05 06 07 08 09 10 11 12 13 14 15 16 17 18 19 20 21 22 23" at bounding box center [300, 55] width 12 height 13
select select "09"
click at [294, 49] on select "00 01 02 03 04 05 06 07 08 09 10 11 12 13 14 15 16 17 18 19 20 21 22 23" at bounding box center [300, 55] width 12 height 13
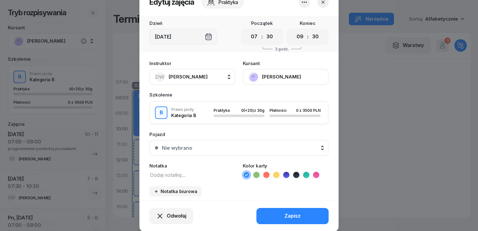
scroll to position [39, 0]
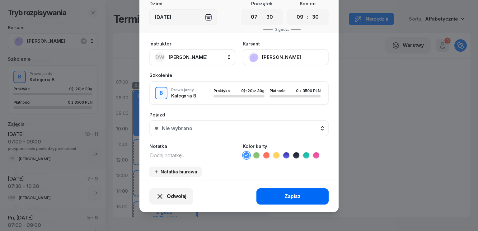
click at [300, 199] on button "Zapisz" at bounding box center [293, 196] width 72 height 16
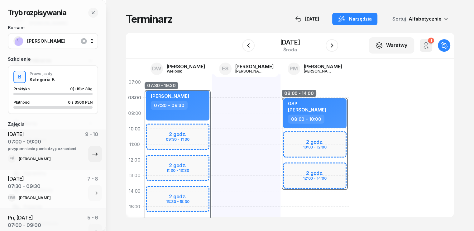
click at [93, 152] on icon "button" at bounding box center [94, 153] width 7 height 7
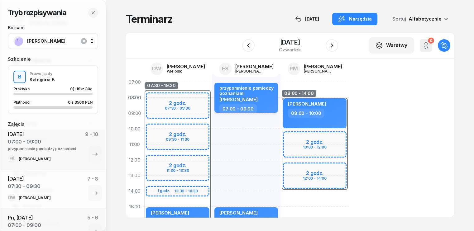
click at [250, 96] on div "przypomnienie pomiedzy poznaniami" at bounding box center [246, 90] width 55 height 11
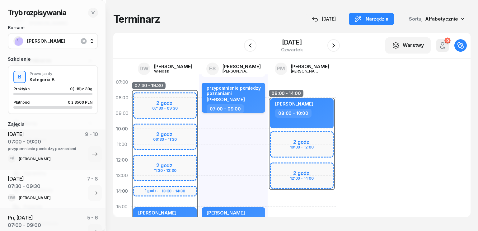
select select "07"
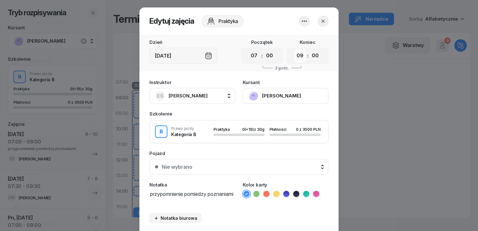
click at [294, 55] on select "00 01 02 03 04 05 06 07 08 09 10 11 12 13 14 15 16 17 18 19 20 21 22 23" at bounding box center [300, 55] width 12 height 13
select select "10"
click at [294, 49] on select "00 01 02 03 04 05 06 07 08 09 10 11 12 13 14 15 16 17 18 19 20 21 22 23" at bounding box center [300, 55] width 12 height 13
drag, startPoint x: 182, startPoint y: 202, endPoint x: 133, endPoint y: 187, distance: 50.7
click at [133, 187] on div "Edytuj zajęcia Praktyka Dzień [DATE] Początek 00 01 02 03 04 05 06 07 08 09 10 …" at bounding box center [239, 115] width 478 height 231
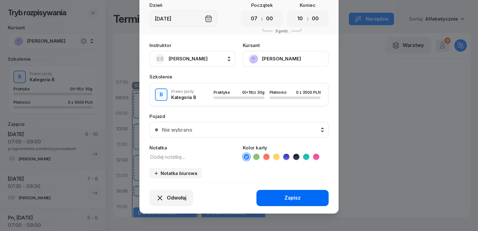
scroll to position [39, 0]
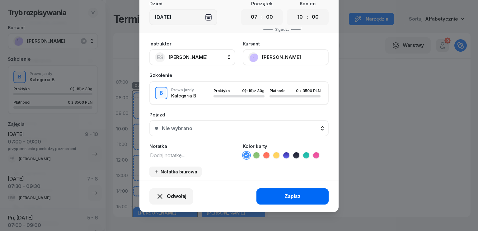
click at [272, 193] on button "Zapisz" at bounding box center [293, 196] width 72 height 16
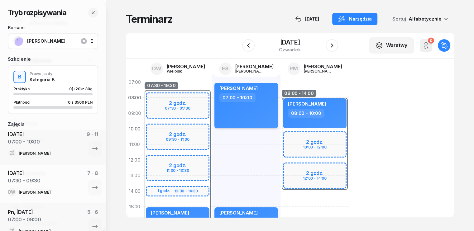
click at [253, 102] on div "07:00 - 10:00" at bounding box center [246, 97] width 55 height 9
select select "07"
select select "10"
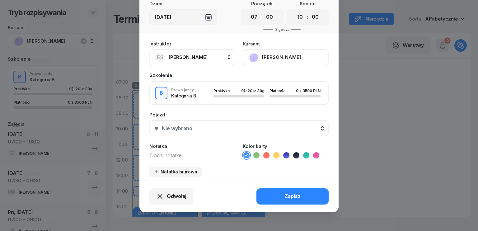
click at [188, 154] on textarea at bounding box center [193, 155] width 86 height 8
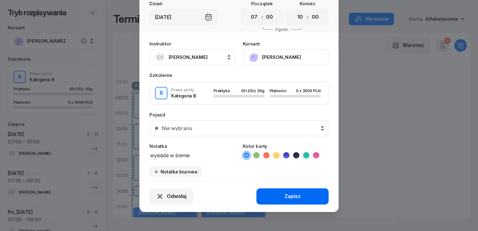
type textarea "wysiada w śremie"
click at [292, 193] on div "Zapisz" at bounding box center [293, 196] width 16 height 8
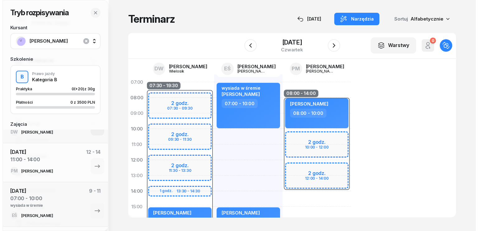
scroll to position [28, 0]
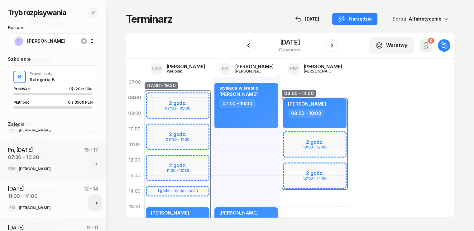
click at [91, 200] on icon "button" at bounding box center [94, 202] width 7 height 7
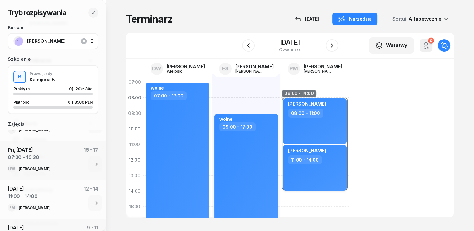
click at [310, 165] on div "[PERSON_NAME] 11:00 - 14:00" at bounding box center [315, 167] width 64 height 45
select select "11"
select select "14"
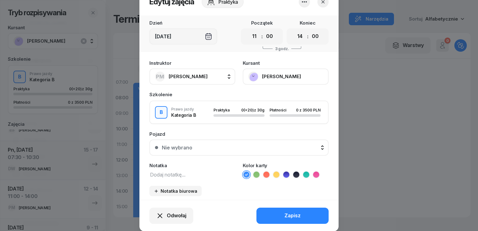
scroll to position [39, 0]
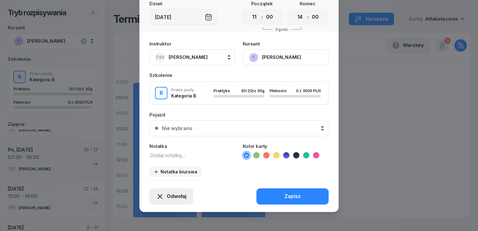
click at [170, 195] on span "Odwołaj" at bounding box center [177, 196] width 20 height 8
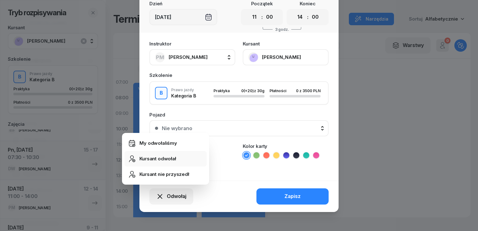
click at [151, 160] on div "Kursant odwołał" at bounding box center [158, 159] width 37 height 8
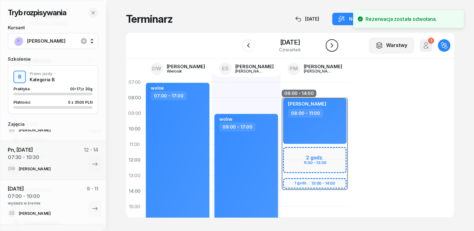
click at [336, 41] on button "button" at bounding box center [331, 45] width 12 height 12
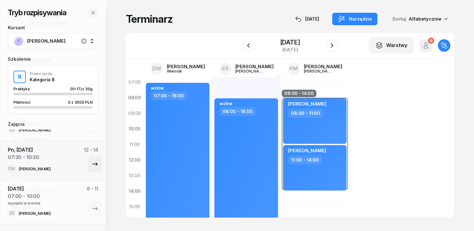
click at [93, 164] on icon "button" at bounding box center [94, 163] width 7 height 7
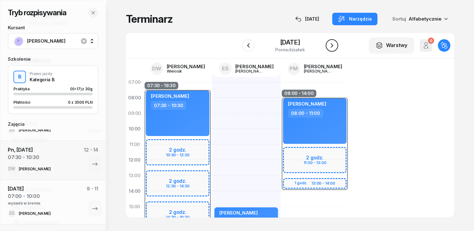
click at [332, 44] on icon "button" at bounding box center [331, 45] width 2 height 4
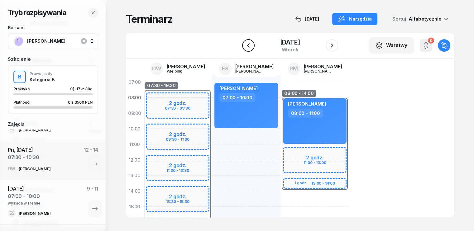
click at [250, 44] on icon "button" at bounding box center [248, 45] width 7 height 7
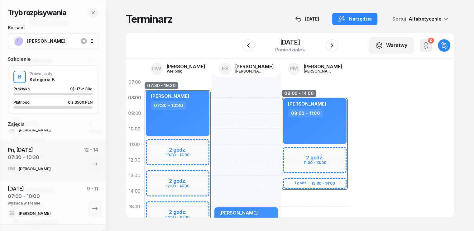
click at [169, 119] on div "[PERSON_NAME] 07:30 - 10:30" at bounding box center [178, 113] width 64 height 45
select select "07"
select select "30"
select select "10"
select select "30"
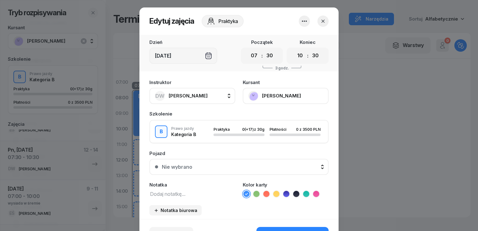
click at [178, 197] on textarea at bounding box center [193, 194] width 86 height 8
click at [150, 193] on textarea "wysiada w śremie" at bounding box center [193, 194] width 86 height 8
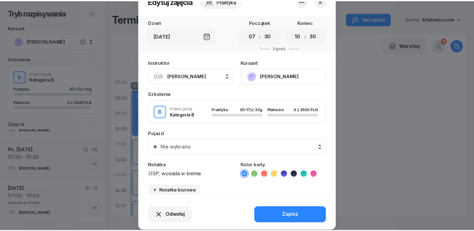
scroll to position [39, 0]
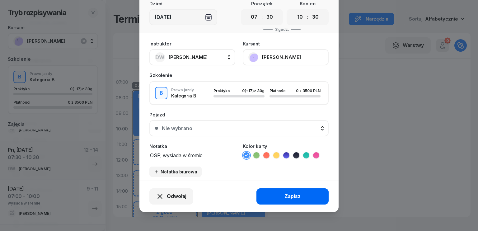
type textarea "OSP, wysiada w śremie"
click at [274, 194] on button "Zapisz" at bounding box center [293, 196] width 72 height 16
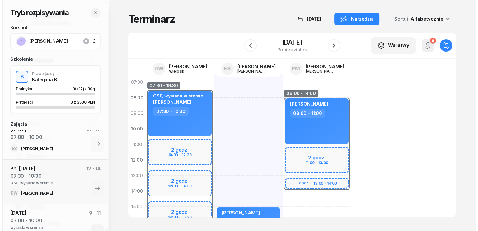
scroll to position [0, 0]
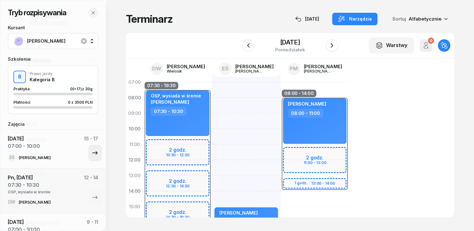
click at [92, 155] on icon "button" at bounding box center [94, 152] width 7 height 7
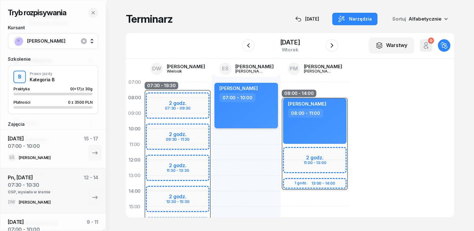
click at [252, 106] on div "[PERSON_NAME] 07:00 - 10:00" at bounding box center [246, 105] width 64 height 45
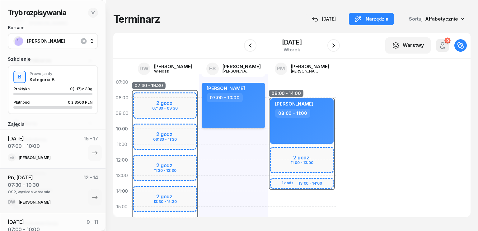
select select "07"
select select "10"
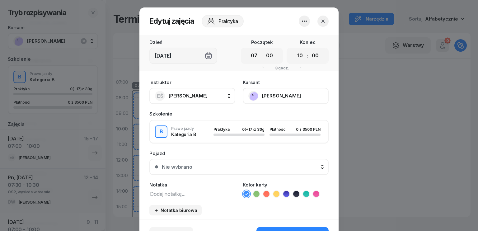
click at [169, 192] on textarea at bounding box center [193, 194] width 86 height 8
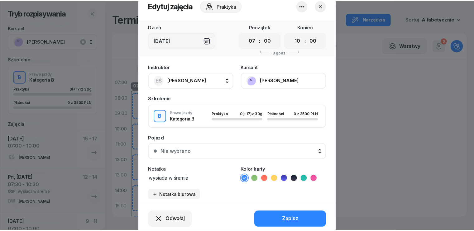
scroll to position [39, 0]
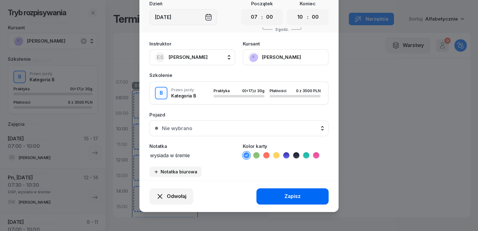
type textarea "wysiada w śremie"
click at [288, 197] on div "Zapisz" at bounding box center [293, 196] width 16 height 8
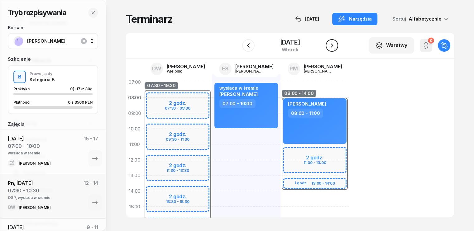
click at [333, 48] on icon "button" at bounding box center [331, 45] width 7 height 7
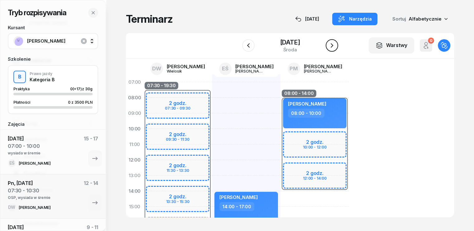
click at [335, 45] on icon "button" at bounding box center [331, 45] width 7 height 7
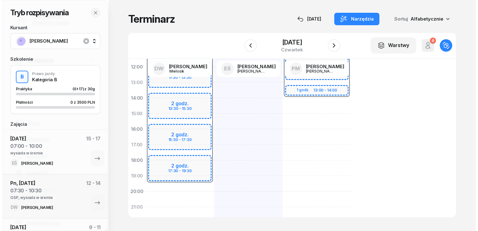
scroll to position [93, 0]
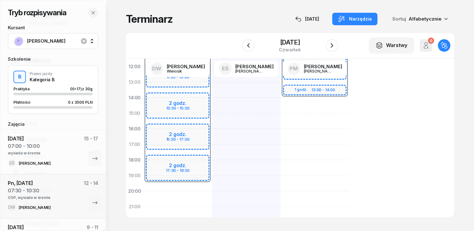
click at [212, 102] on div at bounding box center [246, 121] width 69 height 280
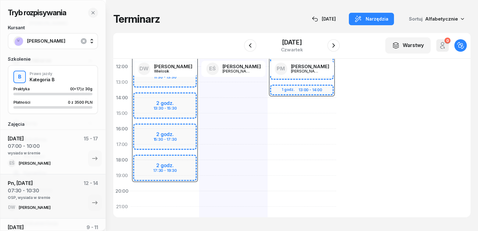
select select "14"
select select "16"
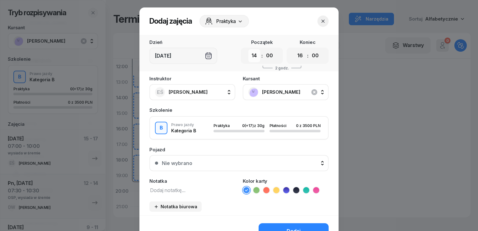
click at [255, 56] on select "00 01 02 03 04 05 06 07 08 09 10 11 12 13 14 15 16 17 18 19 20 21 22 23" at bounding box center [255, 55] width 12 height 13
select select "15"
click at [249, 49] on select "00 01 02 03 04 05 06 07 08 09 10 11 12 13 14 15 16 17 18 19 20 21 22 23" at bounding box center [255, 55] width 12 height 13
click at [298, 56] on select "00 01 02 03 04 05 06 07 08 09 10 11 12 13 14 15 16 17 18 19 20 21 22 23" at bounding box center [300, 55] width 12 height 13
select select "17"
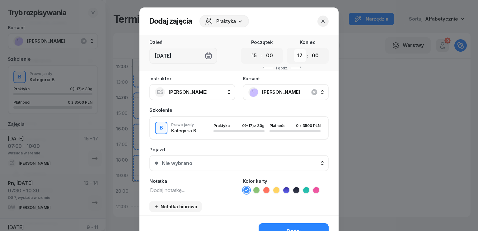
click at [294, 49] on select "00 01 02 03 04 05 06 07 08 09 10 11 12 13 14 15 16 17 18 19 20 21 22 23" at bounding box center [300, 55] width 12 height 13
click at [196, 193] on div "Instruktor EŚ [PERSON_NAME] DW [PERSON_NAME] EŚ [PERSON_NAME] PM [PERSON_NAME] …" at bounding box center [239, 145] width 199 height 139
click at [195, 189] on textarea at bounding box center [193, 190] width 86 height 8
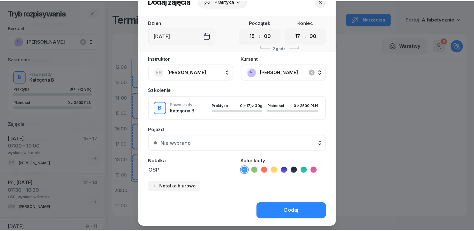
scroll to position [35, 0]
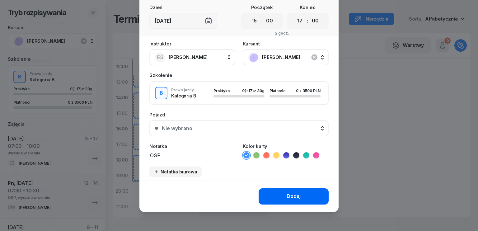
type textarea "OSP"
click at [289, 188] on button "Dodaj" at bounding box center [294, 196] width 70 height 16
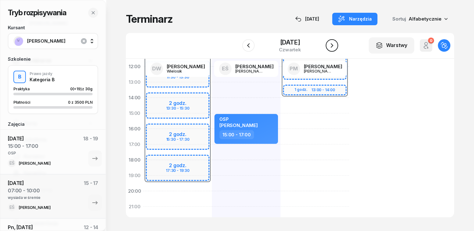
click at [333, 43] on icon "button" at bounding box center [331, 45] width 7 height 7
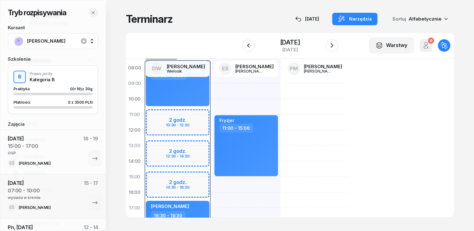
scroll to position [62, 0]
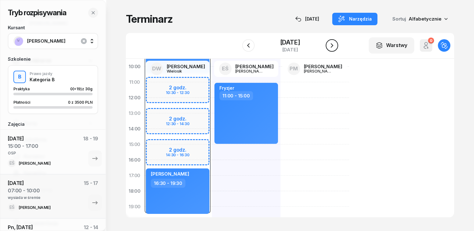
click at [333, 46] on icon "button" at bounding box center [331, 45] width 2 height 4
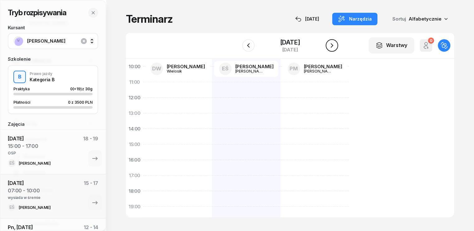
click at [333, 46] on icon "button" at bounding box center [331, 45] width 2 height 4
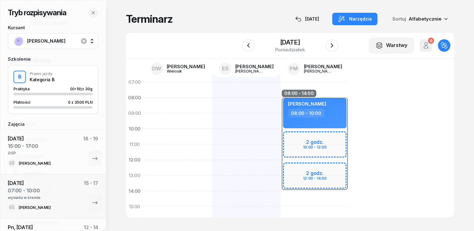
click at [212, 96] on div at bounding box center [246, 214] width 69 height 280
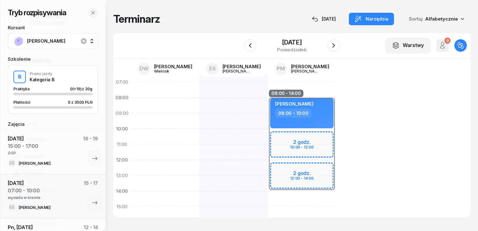
select select "07"
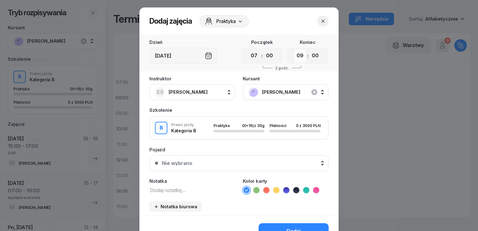
click at [303, 55] on select "00 01 02 03 04 05 06 07 08 09 10 11 12 13 14 15 16 17 18 19 20 21 22 23" at bounding box center [300, 55] width 12 height 13
select select "10"
click at [294, 49] on select "00 01 02 03 04 05 06 07 08 09 10 11 12 13 14 15 16 17 18 19 20 21 22 23" at bounding box center [300, 55] width 12 height 13
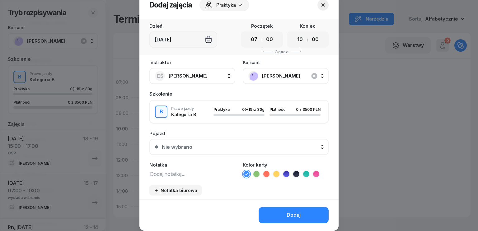
scroll to position [31, 0]
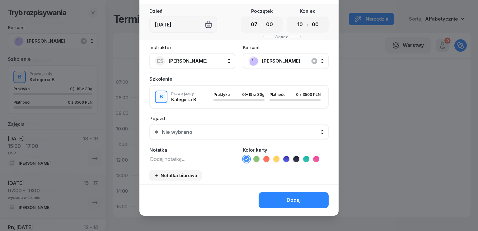
click at [185, 161] on textarea at bounding box center [193, 159] width 86 height 8
type textarea "wysiada w Śremie"
click at [295, 193] on button "Dodaj" at bounding box center [294, 200] width 70 height 16
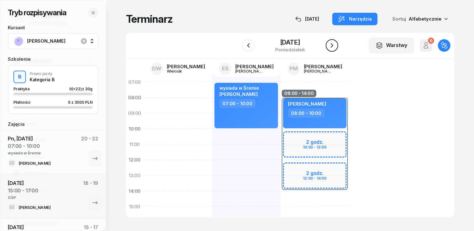
click at [334, 46] on icon "button" at bounding box center [331, 45] width 7 height 7
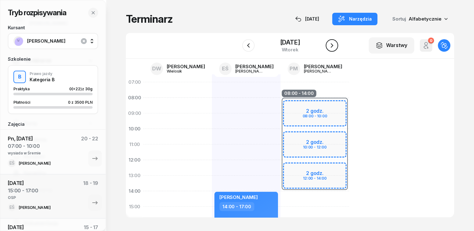
click at [335, 47] on icon "button" at bounding box center [331, 45] width 7 height 7
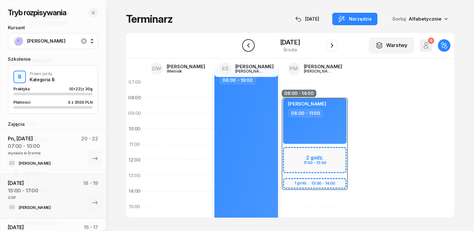
click at [249, 45] on icon "button" at bounding box center [248, 45] width 7 height 7
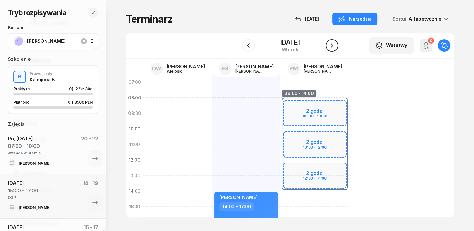
click at [330, 46] on icon "button" at bounding box center [331, 45] width 7 height 7
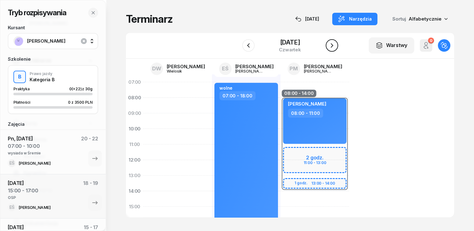
click at [331, 47] on icon "button" at bounding box center [331, 45] width 7 height 7
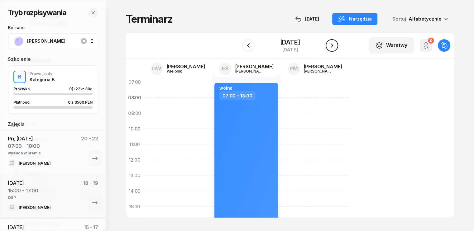
click at [330, 48] on icon "button" at bounding box center [331, 45] width 7 height 7
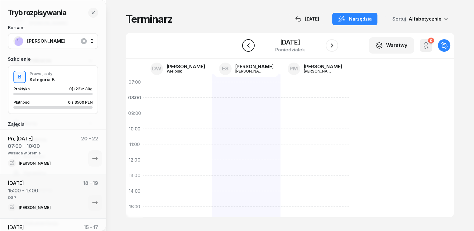
click at [249, 44] on icon "button" at bounding box center [248, 45] width 7 height 7
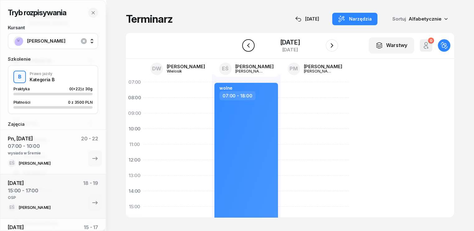
click at [249, 44] on icon "button" at bounding box center [248, 45] width 7 height 7
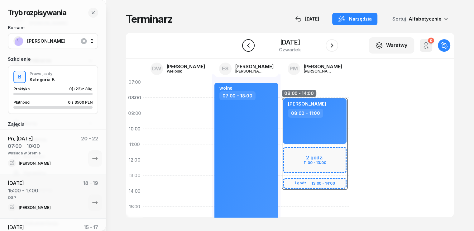
click at [249, 44] on icon "button" at bounding box center [248, 45] width 7 height 7
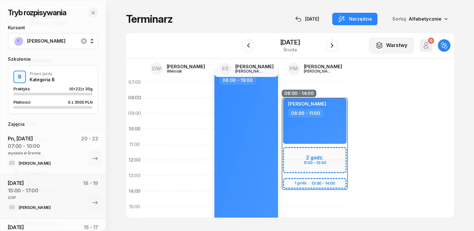
click at [242, 101] on div "wolne 06:00 - 19:00" at bounding box center [246, 167] width 64 height 201
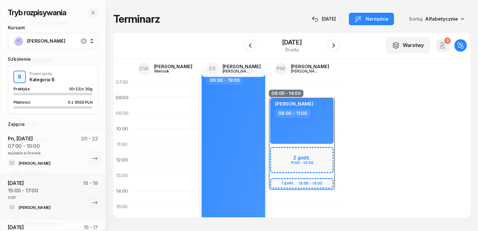
select select "06"
select select "19"
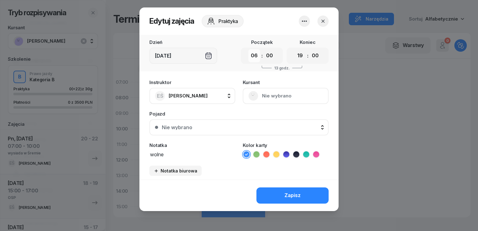
click at [254, 56] on select "00 01 02 03 04 05 06 07 08 09 10 11 12 13 14 15 16 17 18 19 20 21 22 23" at bounding box center [255, 55] width 12 height 13
select select "10"
click at [249, 49] on select "00 01 02 03 04 05 06 07 08 09 10 11 12 13 14 15 16 17 18 19 20 21 22 23" at bounding box center [255, 55] width 12 height 13
click at [288, 192] on div "Zapisz" at bounding box center [293, 196] width 16 height 8
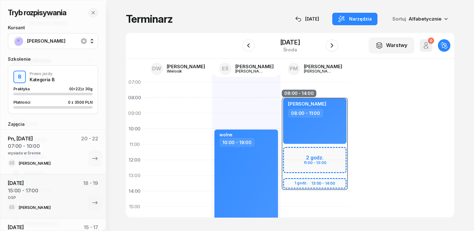
click at [212, 86] on div "wolne 10:00 - 19:00" at bounding box center [246, 214] width 69 height 280
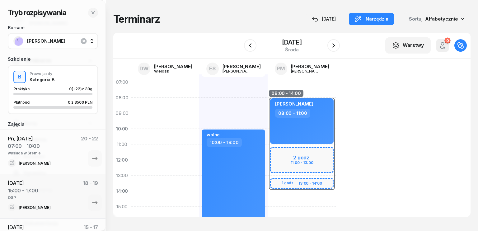
select select "07"
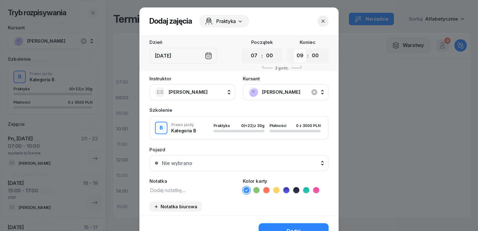
drag, startPoint x: 300, startPoint y: 54, endPoint x: 298, endPoint y: 57, distance: 3.5
click at [300, 54] on select "00 01 02 03 04 05 06 07 08 09 10 11 12 13 14 15 16 17 18 19 20 21 22 23" at bounding box center [300, 55] width 12 height 13
select select "10"
click at [294, 49] on select "00 01 02 03 04 05 06 07 08 09 10 11 12 13 14 15 16 17 18 19 20 21 22 23" at bounding box center [300, 55] width 12 height 13
click at [188, 193] on textarea at bounding box center [193, 190] width 86 height 8
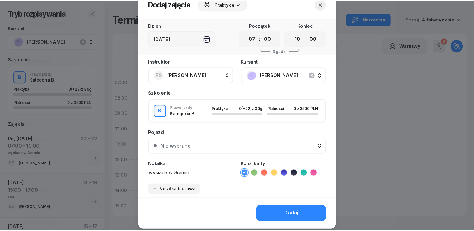
scroll to position [35, 0]
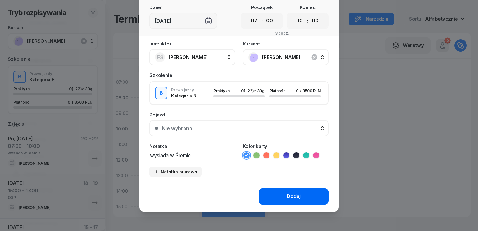
type textarea "wysiada w Śremie"
click at [292, 194] on div "Dodaj" at bounding box center [294, 196] width 14 height 8
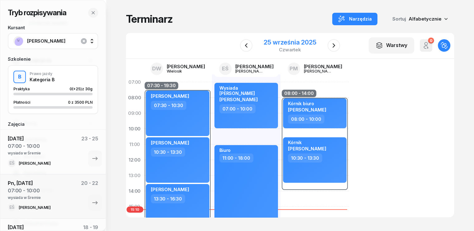
click at [295, 42] on div "25 września 2025" at bounding box center [290, 42] width 52 height 6
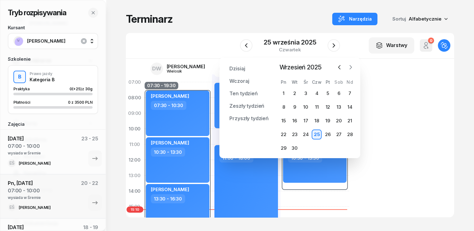
click at [354, 68] on button "button" at bounding box center [350, 67] width 9 height 9
click at [318, 132] on div "23" at bounding box center [316, 135] width 10 height 10
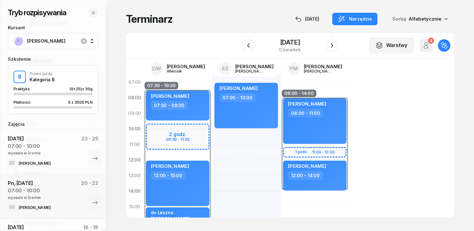
click at [212, 134] on div "Julia Wojkiewicz 07:00 - 10:00 kursant odwołał Gabriela Czajkowska 10:00 - 12:00" at bounding box center [246, 214] width 69 height 280
select select "10"
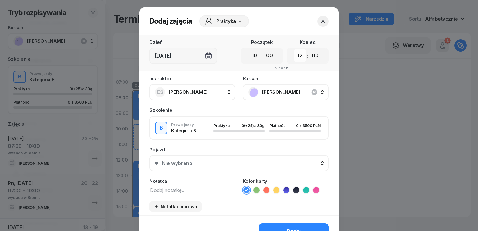
drag, startPoint x: 300, startPoint y: 57, endPoint x: 300, endPoint y: 61, distance: 3.8
click at [300, 58] on select "00 01 02 03 04 05 06 07 08 09 10 11 12 13 14 15 16 17 18 19 20 21 22 23" at bounding box center [300, 55] width 12 height 13
select select "16"
click at [294, 49] on select "00 01 02 03 04 05 06 07 08 09 10 11 12 13 14 15 16 17 18 19 20 21 22 23" at bounding box center [300, 55] width 12 height 13
click at [313, 91] on icon "button" at bounding box center [314, 91] width 7 height 7
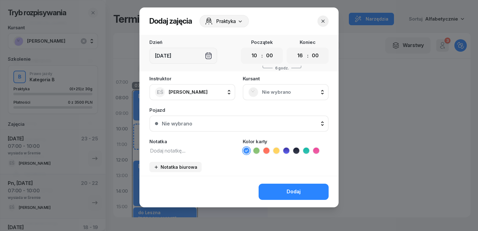
click at [191, 152] on textarea at bounding box center [193, 150] width 86 height 8
type textarea "fryzjer"
click at [287, 189] on div "Dodaj" at bounding box center [294, 192] width 14 height 8
